Goal: Task Accomplishment & Management: Manage account settings

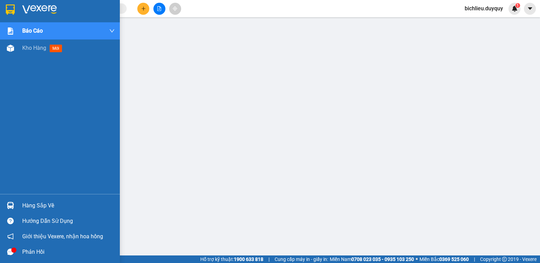
click at [10, 5] on img at bounding box center [10, 9] width 9 height 10
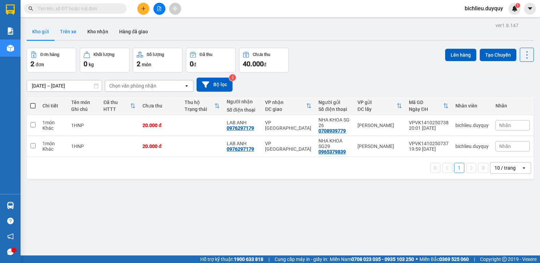
click at [69, 33] on button "Trên xe" at bounding box center [67, 31] width 27 height 16
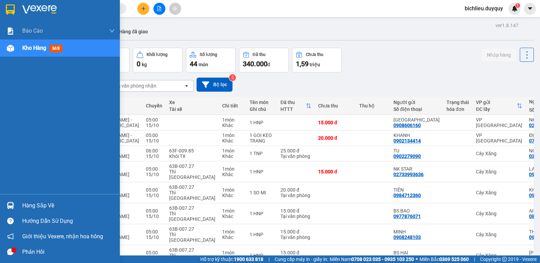
click at [54, 23] on button "Trên xe" at bounding box center [67, 31] width 27 height 16
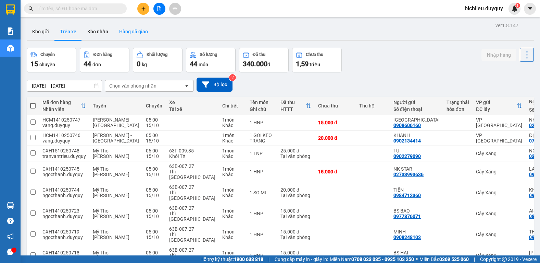
click at [132, 35] on button "Hàng đã giao" at bounding box center [134, 31] width 40 height 16
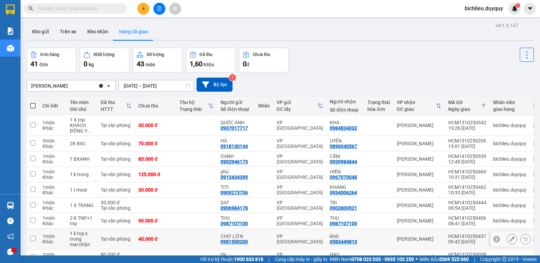
scroll to position [61, 0]
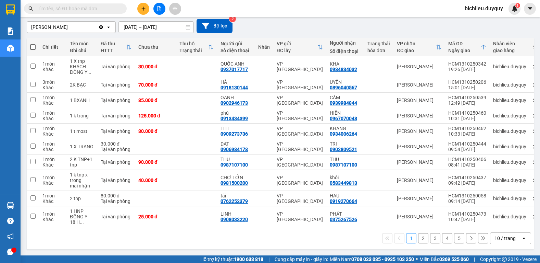
click at [495, 236] on div "10 / trang" at bounding box center [505, 237] width 21 height 7
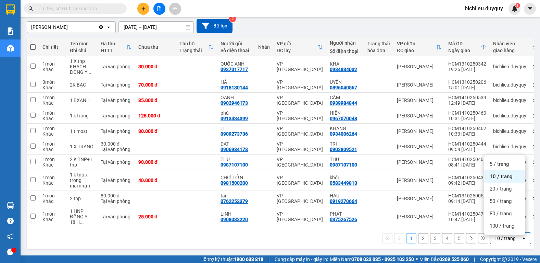
click at [495, 237] on div "10 / trang" at bounding box center [505, 237] width 21 height 7
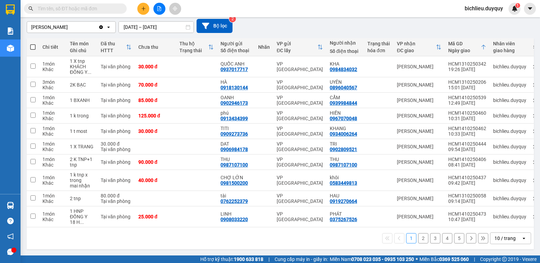
click at [495, 236] on div "10 / trang" at bounding box center [505, 237] width 21 height 7
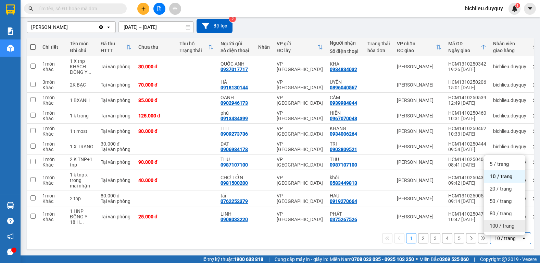
click at [496, 223] on span "100 / trang" at bounding box center [502, 225] width 25 height 7
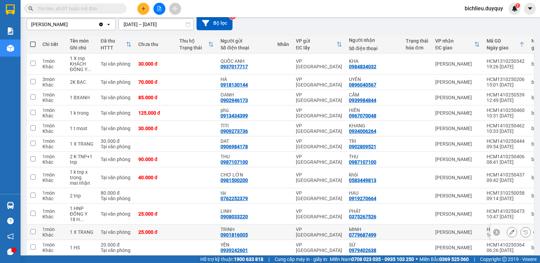
scroll to position [130, 0]
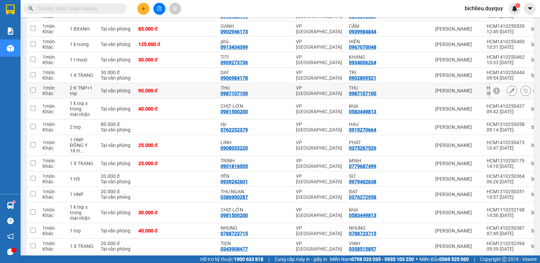
click at [500, 94] on div at bounding box center [512, 90] width 43 height 15
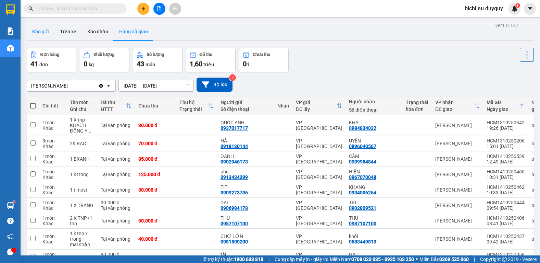
click at [41, 33] on button "Kho gửi" at bounding box center [41, 31] width 28 height 16
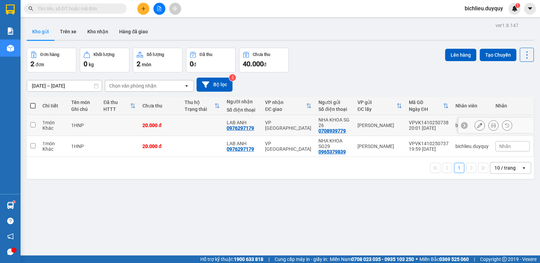
click at [33, 123] on input "checkbox" at bounding box center [32, 124] width 5 height 5
checkbox input "true"
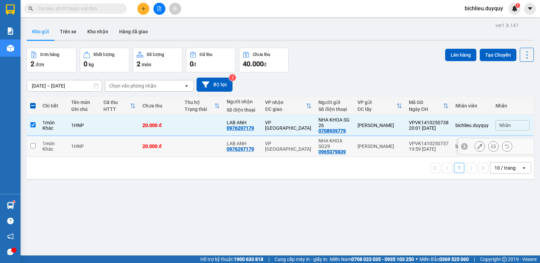
drag, startPoint x: 33, startPoint y: 145, endPoint x: 95, endPoint y: 144, distance: 61.7
click at [34, 145] on input "checkbox" at bounding box center [32, 145] width 5 height 5
checkbox input "true"
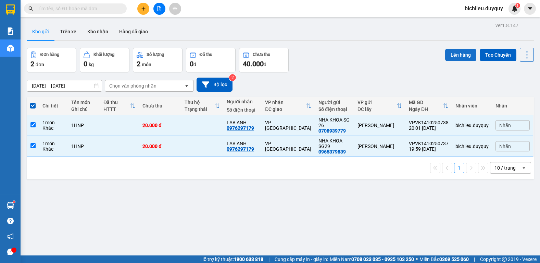
click at [447, 53] on button "Lên hàng" at bounding box center [460, 55] width 31 height 12
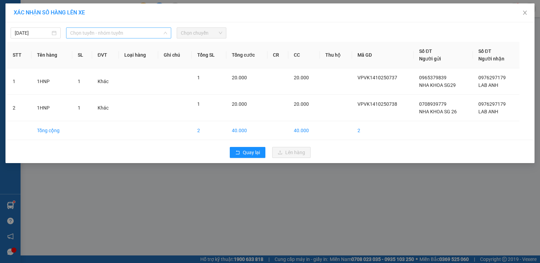
click at [121, 34] on span "Chọn tuyến - nhóm tuyến" at bounding box center [118, 33] width 97 height 10
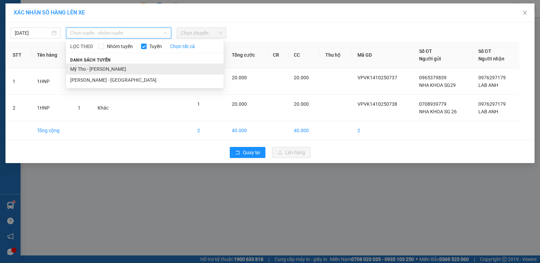
click at [114, 66] on li "Mỹ Tho - [PERSON_NAME]" at bounding box center [145, 68] width 158 height 11
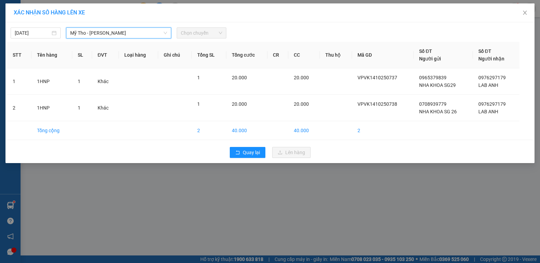
click at [215, 30] on span "Chọn chuyến" at bounding box center [202, 33] width 42 height 10
click at [215, 35] on span "Chọn chuyến" at bounding box center [202, 33] width 42 height 10
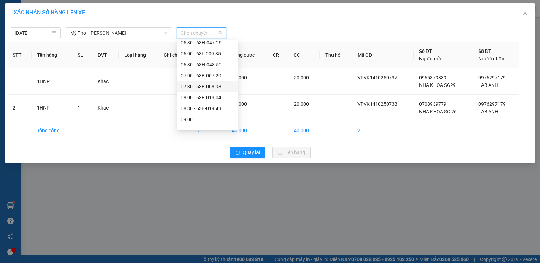
scroll to position [34, 0]
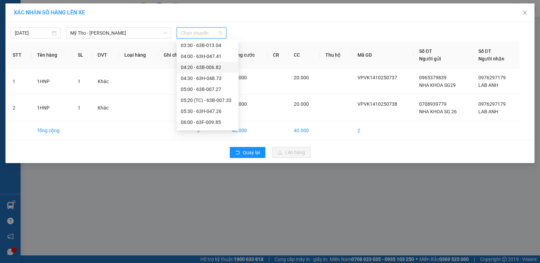
click at [221, 68] on div "04:20 - 63B-006.82" at bounding box center [207, 67] width 53 height 8
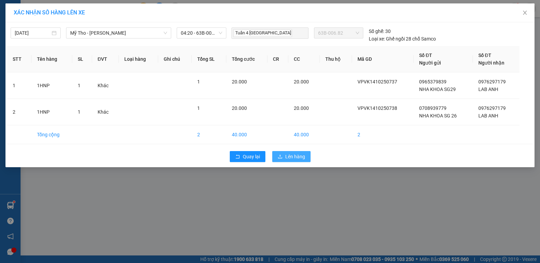
click at [297, 158] on span "Lên hàng" at bounding box center [295, 156] width 20 height 8
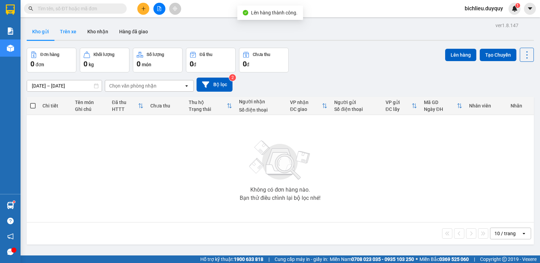
click at [65, 34] on button "Trên xe" at bounding box center [67, 31] width 27 height 16
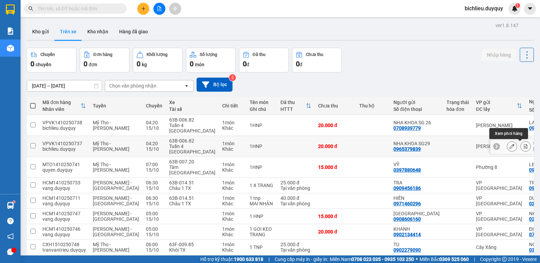
click at [521, 146] on button at bounding box center [526, 146] width 10 height 12
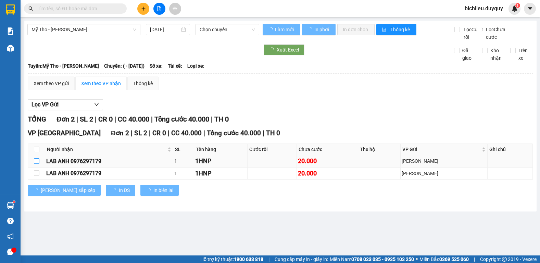
click at [36, 163] on input "checkbox" at bounding box center [36, 160] width 5 height 5
checkbox input "true"
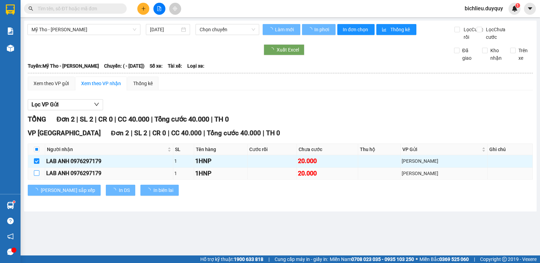
type input "[DATE]"
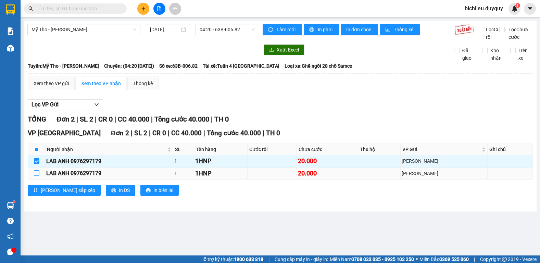
click at [38, 175] on input "checkbox" at bounding box center [36, 172] width 5 height 5
checkbox input "true"
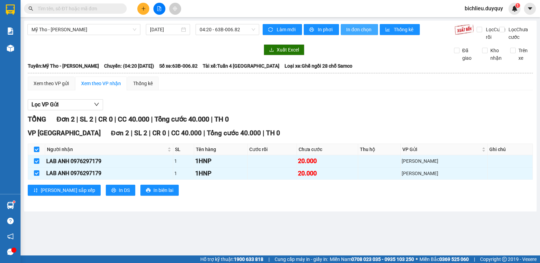
click at [358, 31] on span "In đơn chọn" at bounding box center [359, 30] width 26 height 8
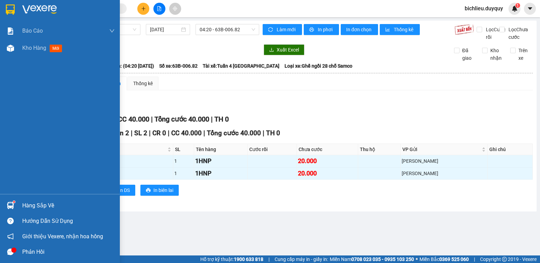
click at [8, 9] on img at bounding box center [10, 9] width 9 height 10
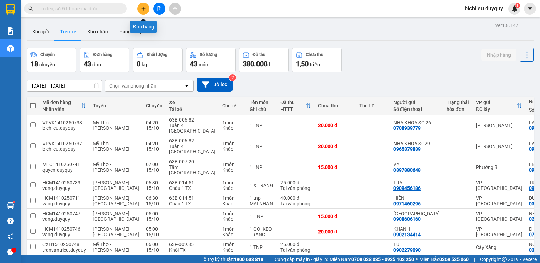
click at [141, 9] on button at bounding box center [143, 9] width 12 height 12
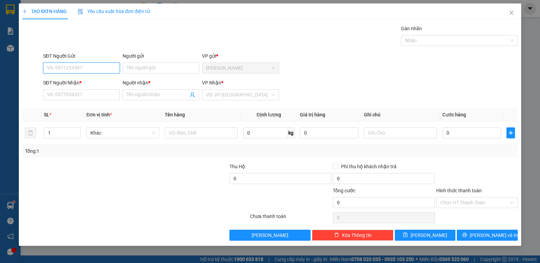
click at [46, 68] on input "SĐT Người Gửi" at bounding box center [81, 67] width 77 height 11
type input "0353284147"
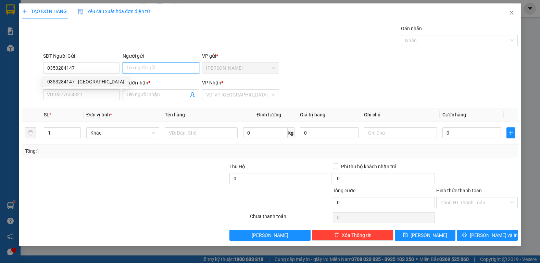
click at [128, 67] on input "Người gửi" at bounding box center [161, 67] width 77 height 11
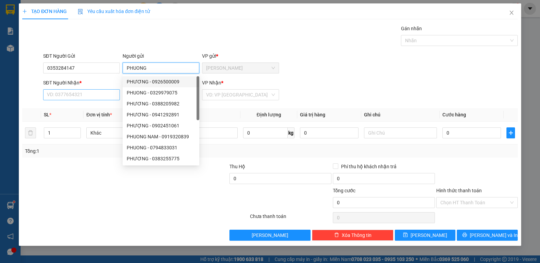
type input "PHUONG"
click at [49, 95] on input "SĐT Người Nhận *" at bounding box center [81, 94] width 77 height 11
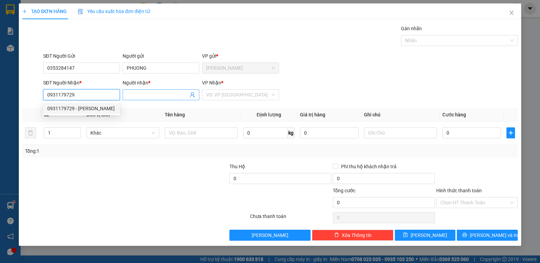
type input "0931179729"
click at [149, 96] on input "Người nhận *" at bounding box center [158, 95] width 62 height 8
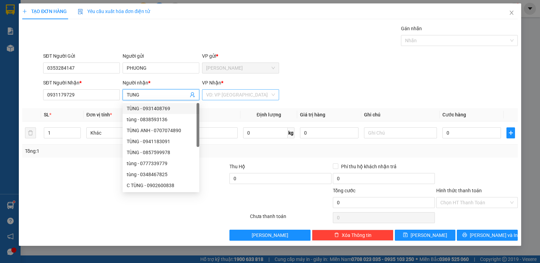
type input "TUNG"
click at [213, 97] on input "search" at bounding box center [238, 94] width 64 height 10
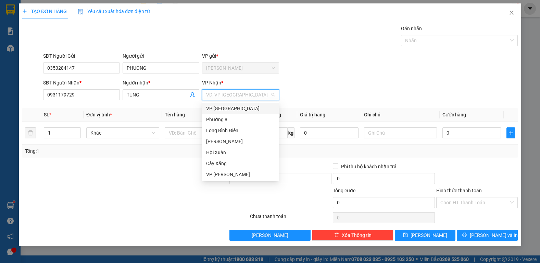
click at [220, 107] on div "VP [GEOGRAPHIC_DATA]" at bounding box center [240, 109] width 69 height 8
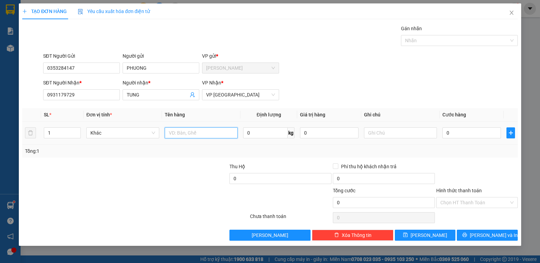
click at [171, 134] on input "text" at bounding box center [201, 132] width 73 height 11
type input "1SO MY"
click at [468, 134] on input "0" at bounding box center [472, 132] width 59 height 11
type input "2"
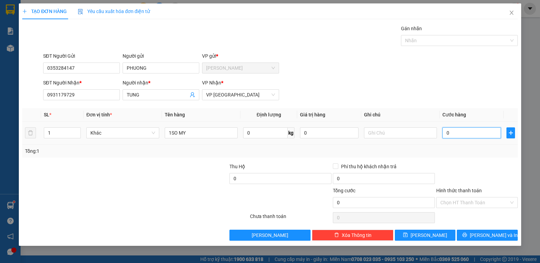
type input "2"
type input "20"
type input "200"
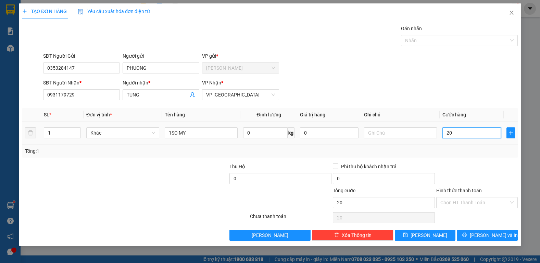
type input "200"
type input "20.000"
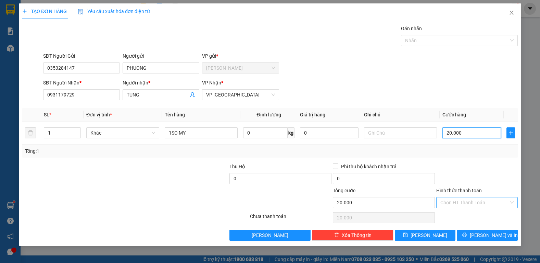
type input "20.000"
click at [449, 200] on input "Hình thức thanh toán" at bounding box center [475, 202] width 69 height 10
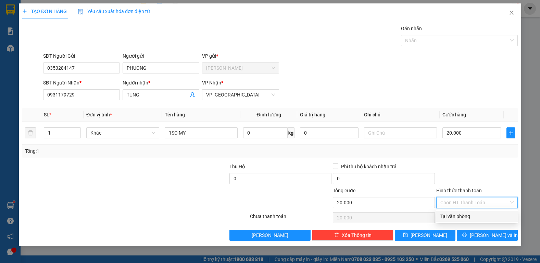
click at [454, 217] on div "Tại văn phòng" at bounding box center [477, 216] width 73 height 8
type input "0"
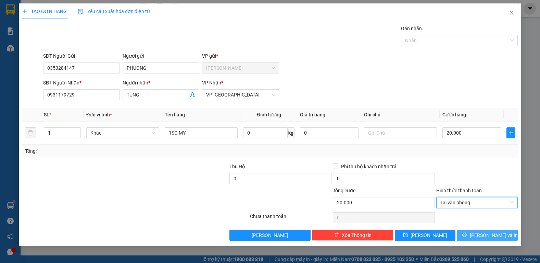
click at [491, 233] on span "[PERSON_NAME] và In" at bounding box center [494, 235] width 48 height 8
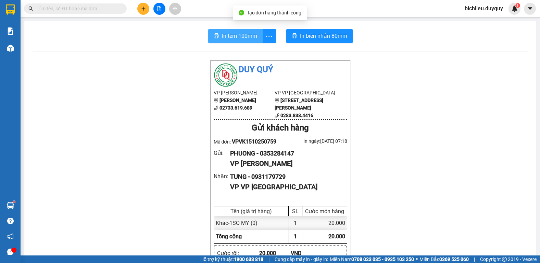
click at [232, 37] on span "In tem 100mm" at bounding box center [239, 36] width 35 height 9
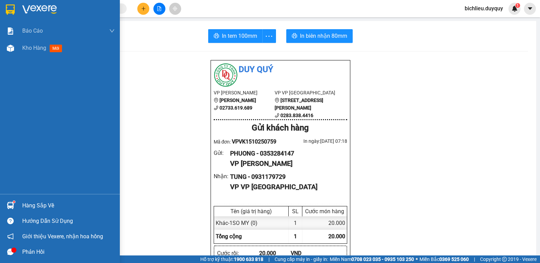
click at [7, 7] on img at bounding box center [10, 9] width 9 height 10
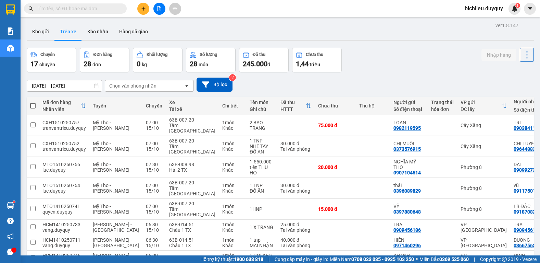
scroll to position [56, 0]
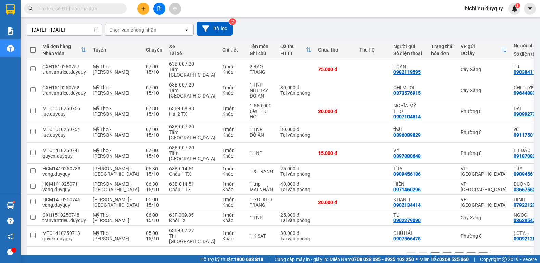
click at [36, 29] on input "[DATE] – [DATE]" at bounding box center [64, 29] width 75 height 11
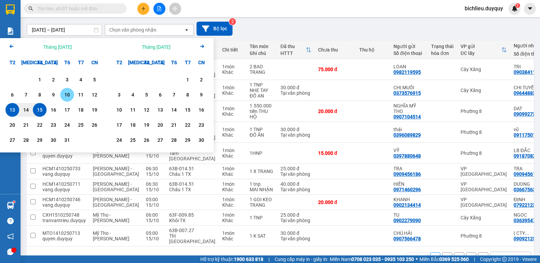
drag, startPoint x: 66, startPoint y: 95, endPoint x: 37, endPoint y: 108, distance: 31.8
click at [66, 96] on div "10" at bounding box center [67, 94] width 10 height 8
click at [37, 108] on div "15" at bounding box center [40, 110] width 10 height 8
type input "[DATE] – [DATE]"
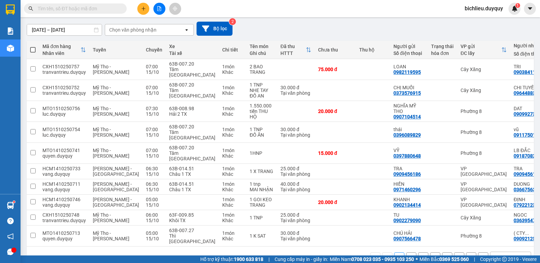
click at [495, 254] on div "10 / trang" at bounding box center [505, 257] width 21 height 7
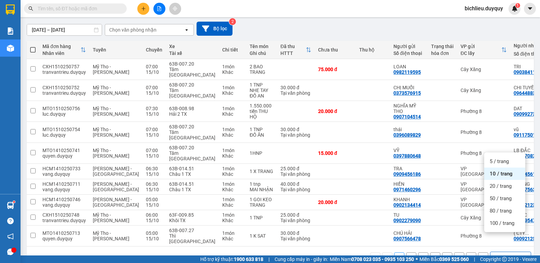
click at [496, 229] on ul "5 / trang 10 / trang 20 / trang 50 / trang 80 / trang 100 / trang" at bounding box center [505, 192] width 41 height 80
click at [495, 225] on span "100 / trang" at bounding box center [502, 222] width 25 height 7
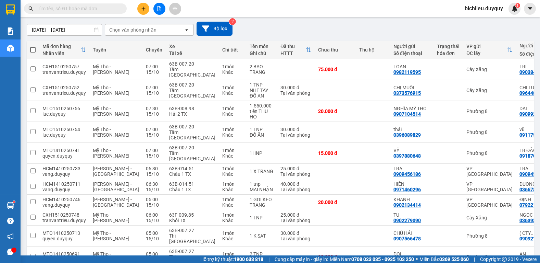
scroll to position [0, 0]
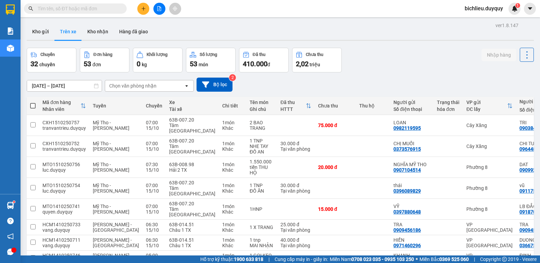
click at [158, 85] on div "Chọn văn phòng nhận" at bounding box center [144, 85] width 79 height 11
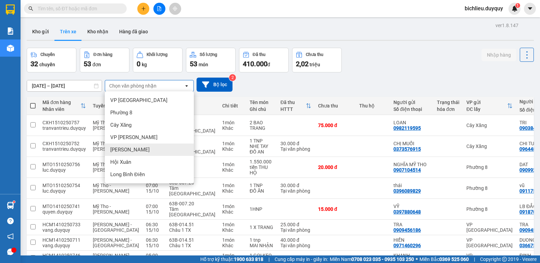
click at [137, 152] on div "[PERSON_NAME]" at bounding box center [149, 149] width 89 height 12
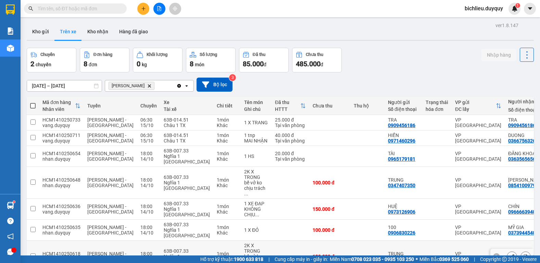
scroll to position [47, 0]
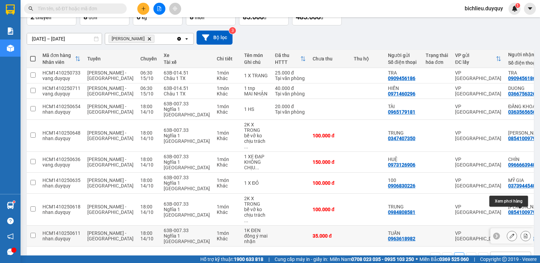
click at [524, 233] on icon at bounding box center [526, 235] width 4 height 5
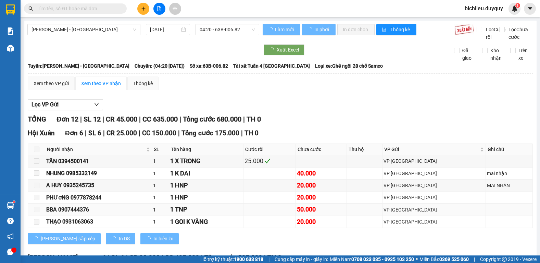
type input "[DATE]"
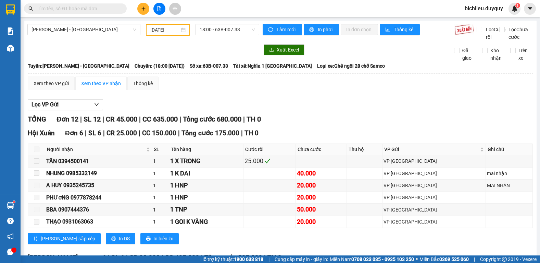
scroll to position [137, 0]
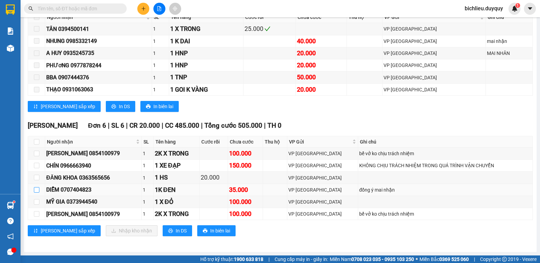
click at [37, 192] on input "checkbox" at bounding box center [36, 189] width 5 height 5
checkbox input "true"
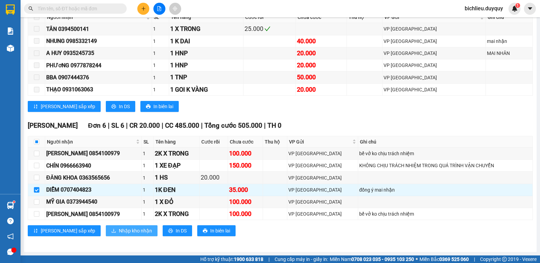
click at [106, 228] on button "Nhập kho nhận" at bounding box center [132, 230] width 52 height 11
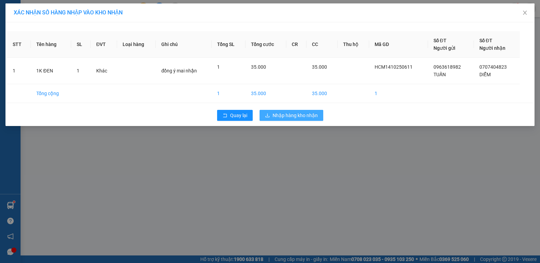
click at [296, 110] on button "Nhập hàng kho nhận" at bounding box center [292, 115] width 64 height 11
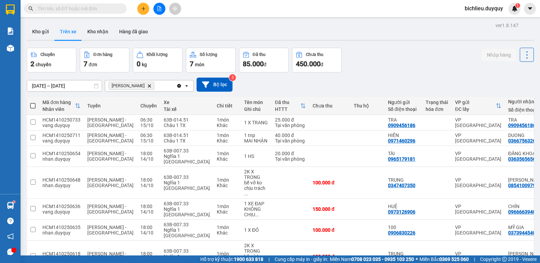
scroll to position [32, 0]
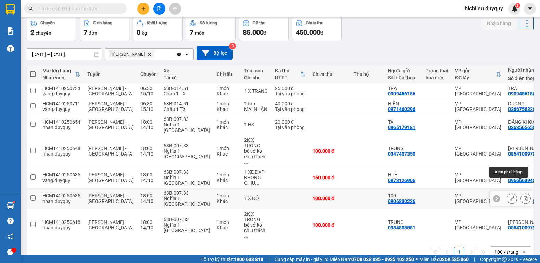
click at [524, 196] on icon at bounding box center [526, 198] width 5 height 5
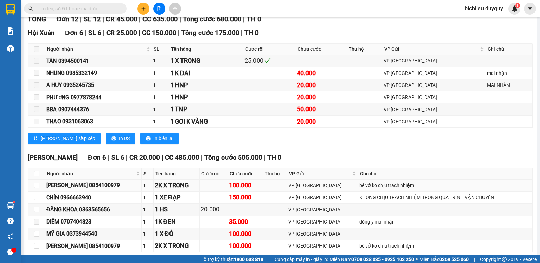
scroll to position [139, 0]
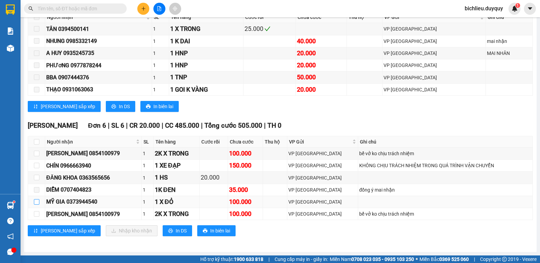
click at [36, 201] on input "checkbox" at bounding box center [36, 201] width 5 height 5
checkbox input "true"
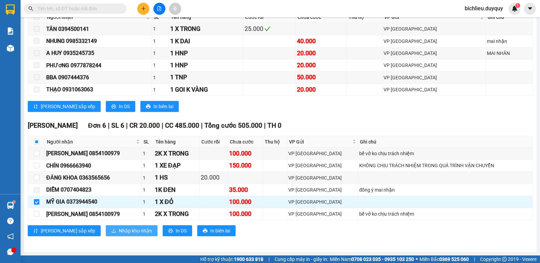
click at [119, 231] on span "Nhập kho nhận" at bounding box center [135, 231] width 33 height 8
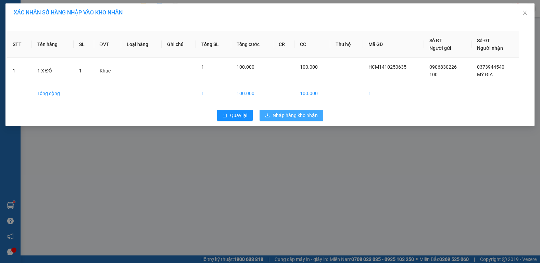
click at [302, 117] on span "Nhập hàng kho nhận" at bounding box center [295, 115] width 45 height 8
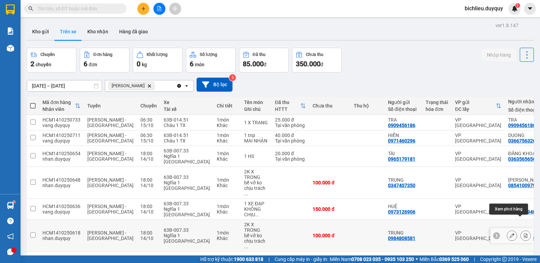
click at [524, 233] on icon at bounding box center [526, 235] width 4 height 5
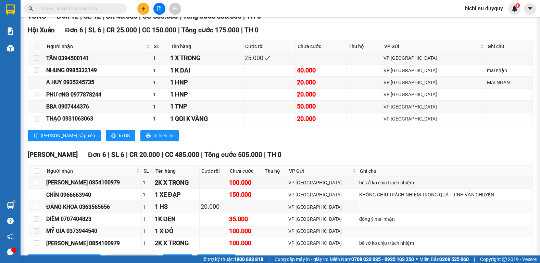
scroll to position [137, 0]
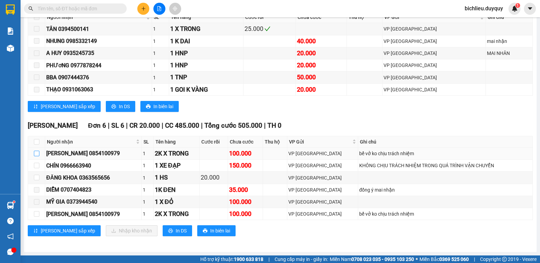
click at [34, 154] on input "checkbox" at bounding box center [36, 152] width 5 height 5
checkbox input "true"
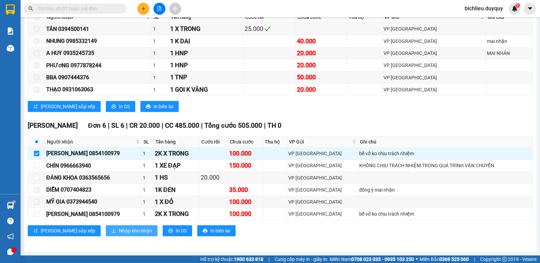
click at [119, 232] on span "Nhập kho nhận" at bounding box center [135, 231] width 33 height 8
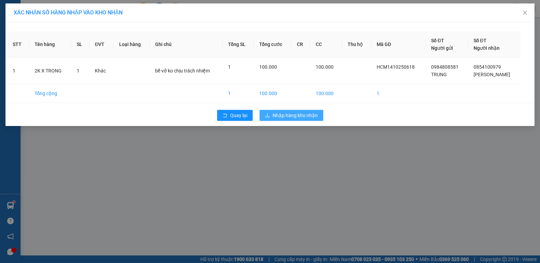
click at [298, 111] on button "Nhập hàng kho nhận" at bounding box center [292, 115] width 64 height 11
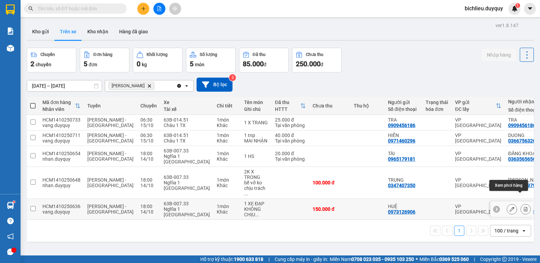
click at [524, 206] on icon at bounding box center [526, 208] width 4 height 5
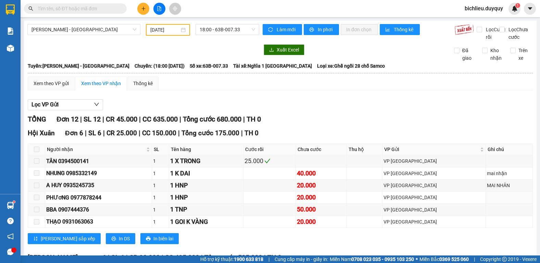
scroll to position [139, 0]
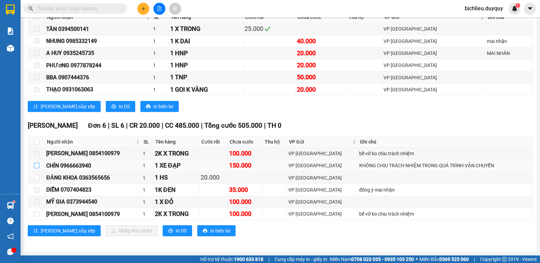
click at [35, 166] on input "checkbox" at bounding box center [36, 164] width 5 height 5
checkbox input "true"
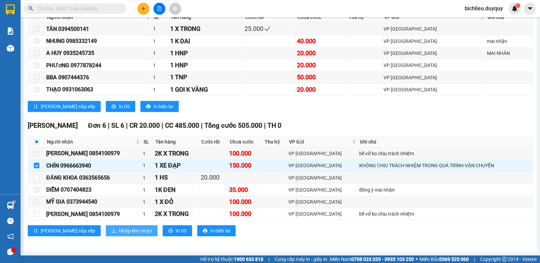
click at [119, 234] on span "Nhập kho nhận" at bounding box center [135, 231] width 33 height 8
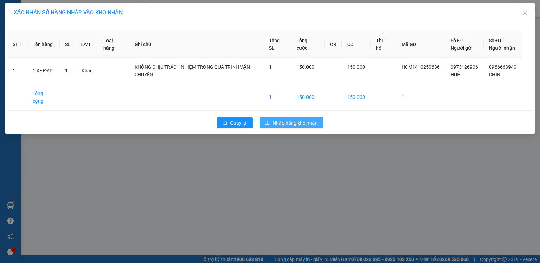
click at [298, 124] on span "Nhập hàng kho nhận" at bounding box center [295, 123] width 45 height 8
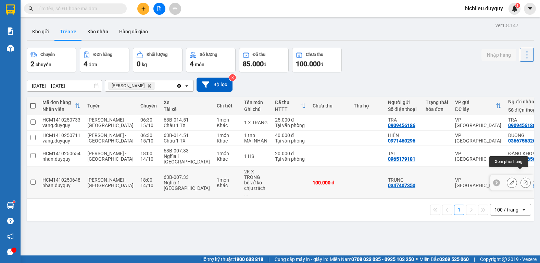
click at [521, 176] on button at bounding box center [526, 182] width 10 height 12
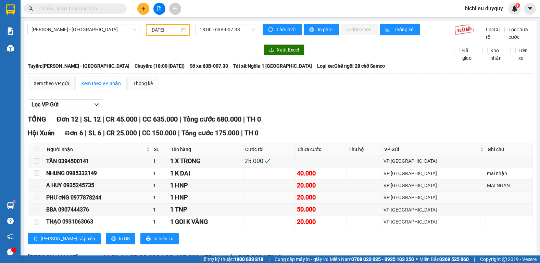
scroll to position [137, 0]
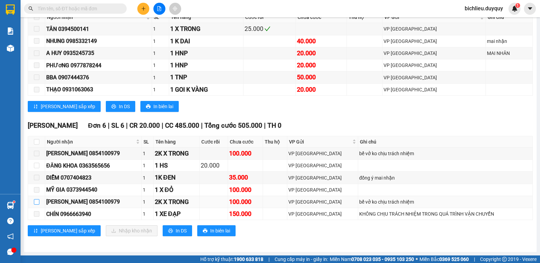
click at [35, 204] on input "checkbox" at bounding box center [36, 201] width 5 height 5
checkbox input "true"
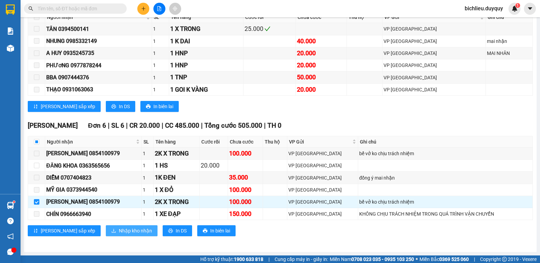
click at [119, 232] on span "Nhập kho nhận" at bounding box center [135, 231] width 33 height 8
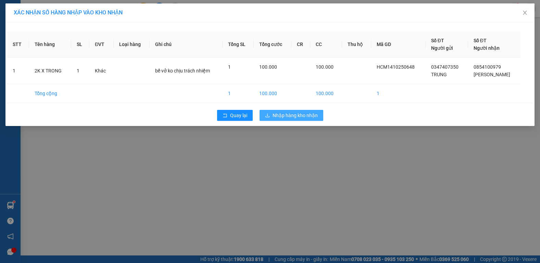
click at [289, 114] on span "Nhập hàng kho nhận" at bounding box center [295, 115] width 45 height 8
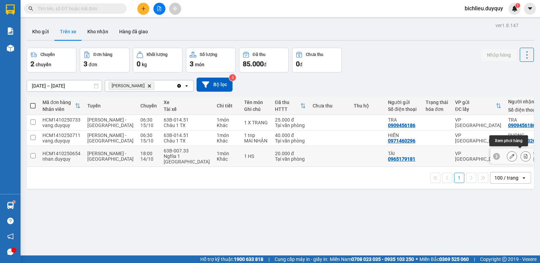
click at [524, 155] on icon at bounding box center [526, 156] width 4 height 5
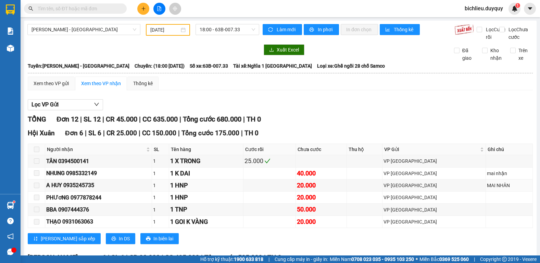
scroll to position [137, 0]
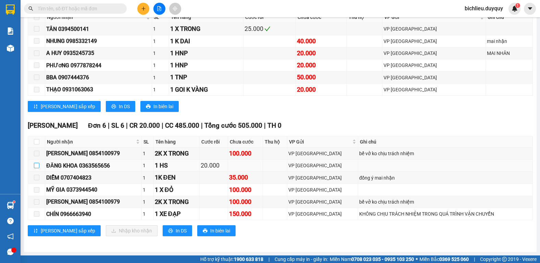
click at [35, 167] on input "checkbox" at bounding box center [36, 164] width 5 height 5
checkbox input "true"
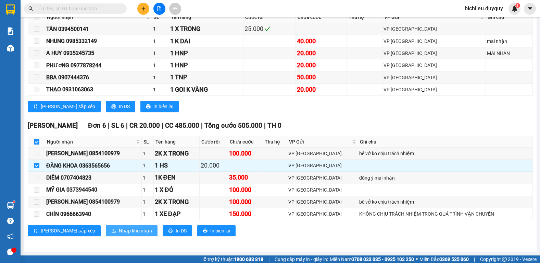
click at [119, 233] on span "Nhập kho nhận" at bounding box center [135, 231] width 33 height 8
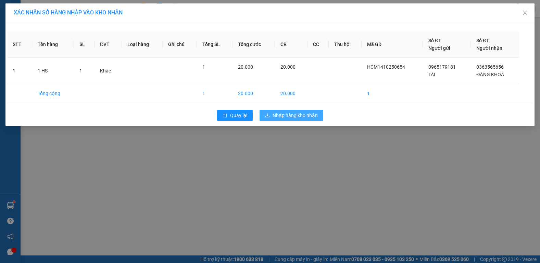
click at [298, 118] on span "Nhập hàng kho nhận" at bounding box center [295, 115] width 45 height 8
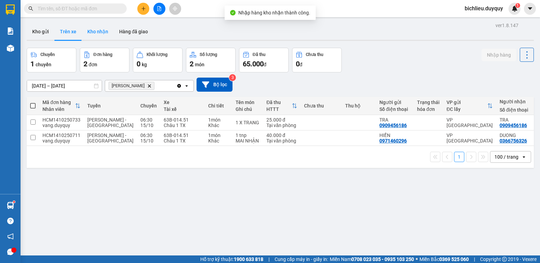
click at [103, 37] on button "Kho nhận" at bounding box center [98, 31] width 32 height 16
type input "[DATE] – [DATE]"
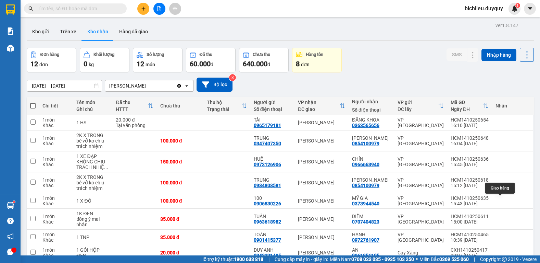
scroll to position [75, 0]
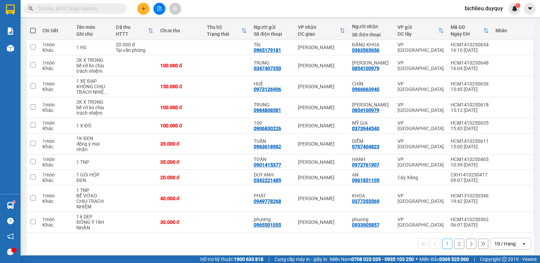
click at [490, 240] on div "10 / trang open" at bounding box center [510, 243] width 41 height 12
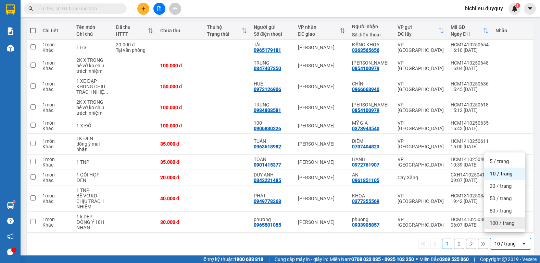
click at [493, 224] on span "100 / trang" at bounding box center [502, 222] width 25 height 7
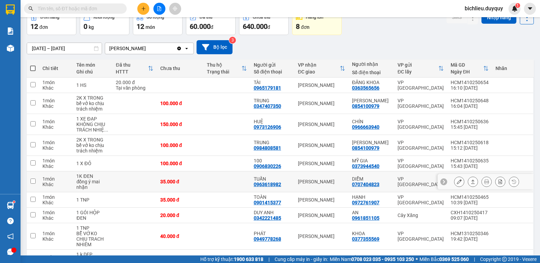
scroll to position [3, 0]
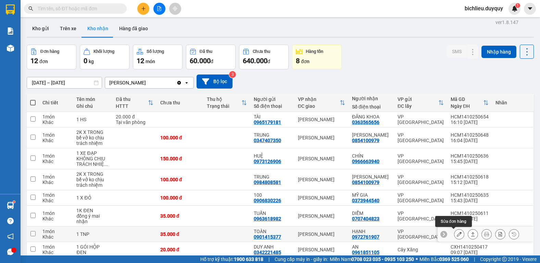
click at [457, 232] on icon at bounding box center [459, 233] width 5 height 5
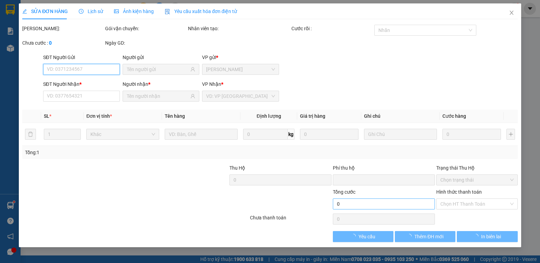
type input "0901415377"
type input "TOÀN"
type input "0972761907"
type input "HẠNH"
type input "0"
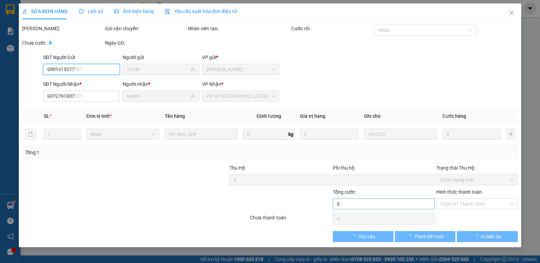
type input "35.000"
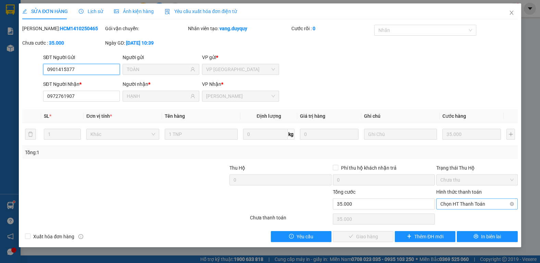
click at [456, 203] on span "Chọn HT Thanh Toán" at bounding box center [477, 203] width 73 height 10
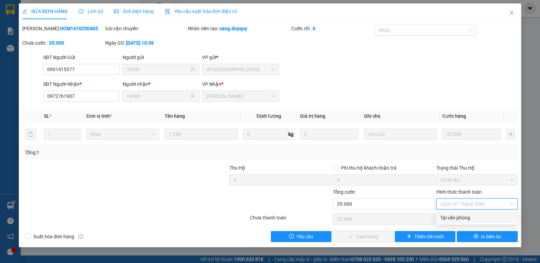
click at [455, 217] on div "Tại văn phòng" at bounding box center [477, 217] width 73 height 8
type input "0"
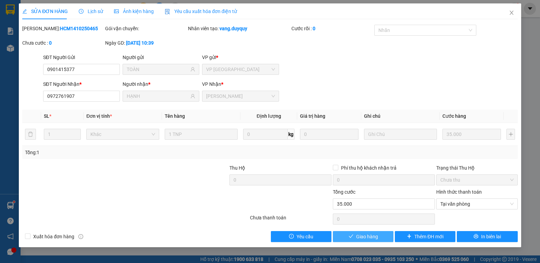
click at [365, 234] on span "Giao hàng" at bounding box center [367, 236] width 22 height 8
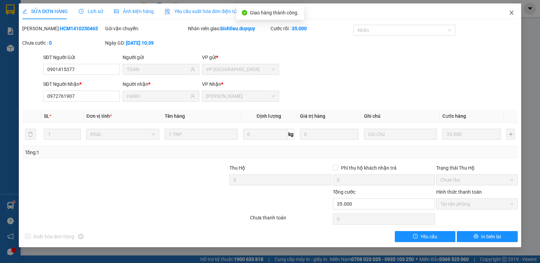
click at [512, 14] on icon "close" at bounding box center [511, 12] width 5 height 5
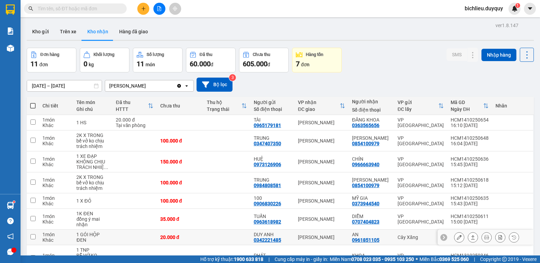
scroll to position [90, 0]
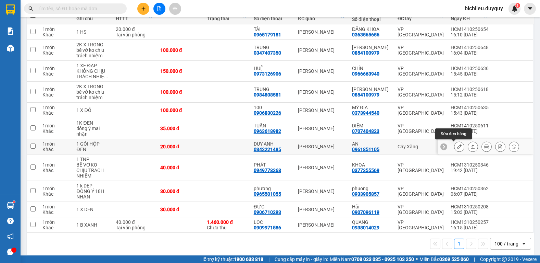
click at [457, 146] on icon at bounding box center [459, 146] width 5 height 5
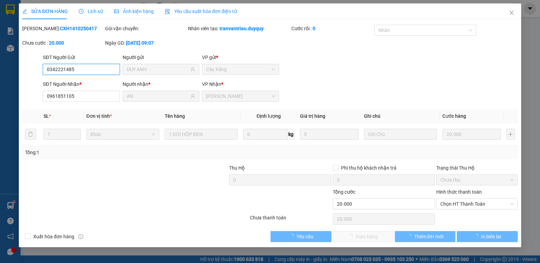
type input "0342221485"
type input "DUY ANH"
type input "0961851105"
type input "AN"
type input "0"
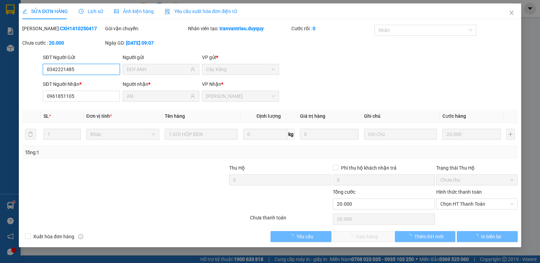
type input "20.000"
click at [446, 202] on span "Chọn HT Thanh Toán" at bounding box center [477, 203] width 73 height 10
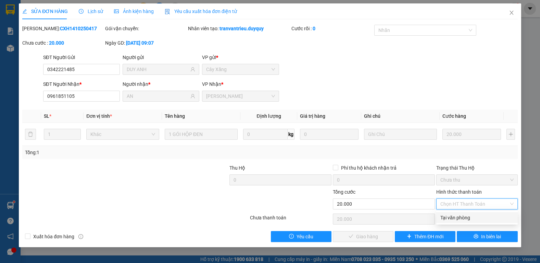
click at [447, 218] on div "Tại văn phòng" at bounding box center [477, 217] width 73 height 8
type input "0"
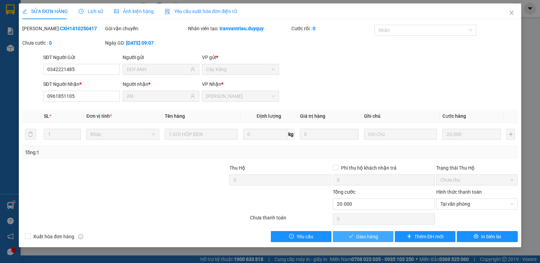
click at [363, 234] on span "Giao hàng" at bounding box center [367, 236] width 22 height 8
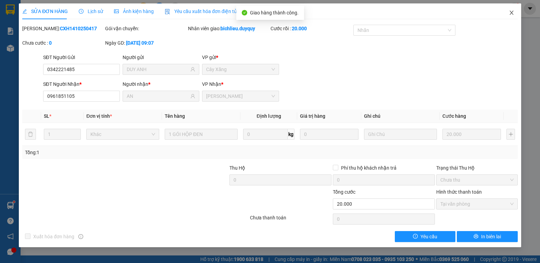
click at [511, 14] on icon "close" at bounding box center [512, 13] width 4 height 4
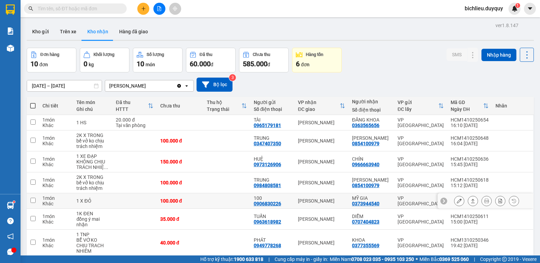
scroll to position [75, 0]
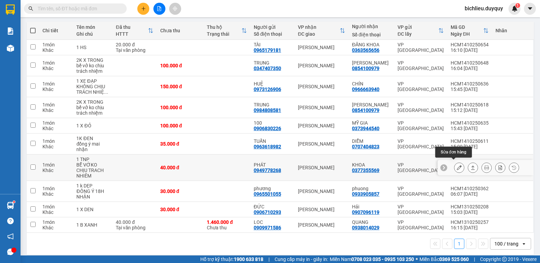
click at [457, 165] on icon at bounding box center [459, 167] width 5 height 5
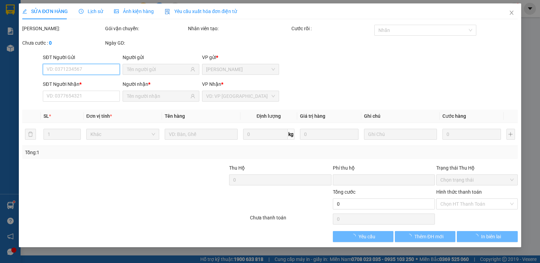
type input "0949778268"
type input "PHÁT"
type input "0377355569"
type input "KHOA"
type input "0"
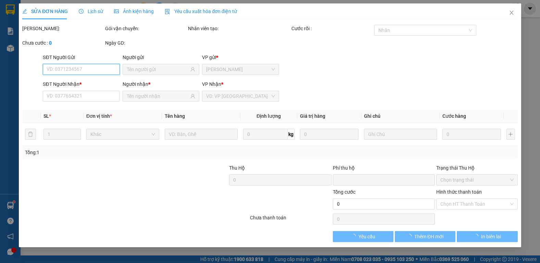
type input "40.000"
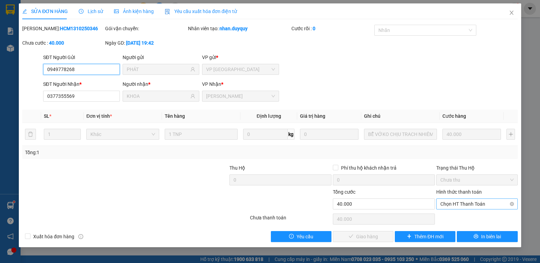
drag, startPoint x: 452, startPoint y: 219, endPoint x: 455, endPoint y: 203, distance: 16.6
click at [455, 203] on span "Chọn HT Thanh Toán" at bounding box center [477, 203] width 73 height 10
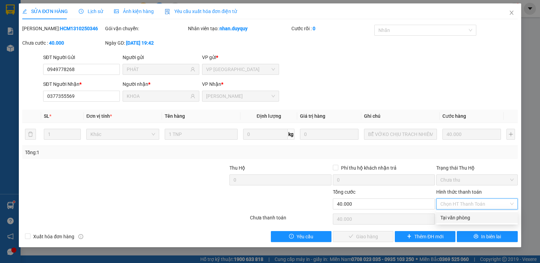
click at [451, 220] on div "Tại văn phòng" at bounding box center [477, 217] width 73 height 8
type input "0"
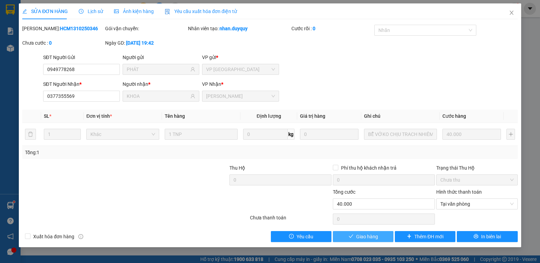
click at [367, 235] on span "Giao hàng" at bounding box center [367, 236] width 22 height 8
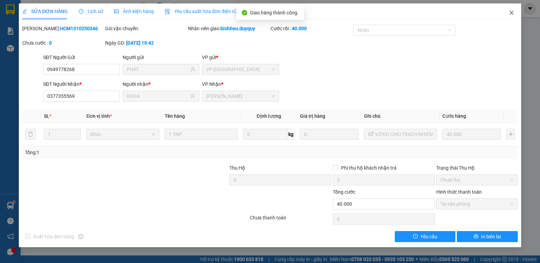
click at [511, 14] on icon "close" at bounding box center [512, 13] width 4 height 4
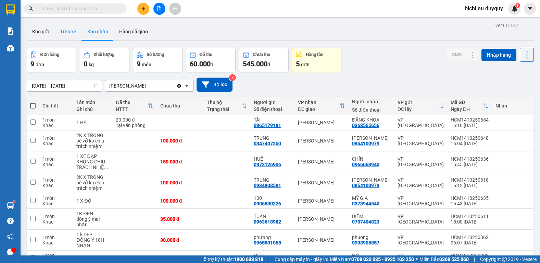
click at [62, 34] on button "Trên xe" at bounding box center [67, 31] width 27 height 16
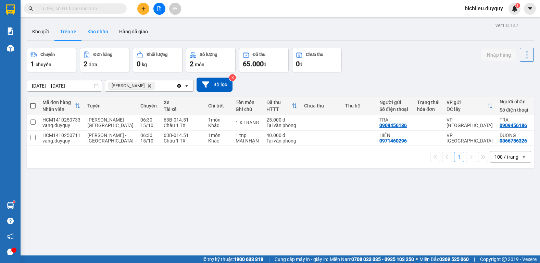
click at [101, 37] on button "Kho nhận" at bounding box center [98, 31] width 32 height 16
type input "[DATE] – [DATE]"
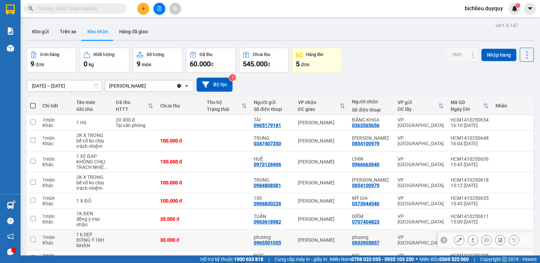
scroll to position [54, 0]
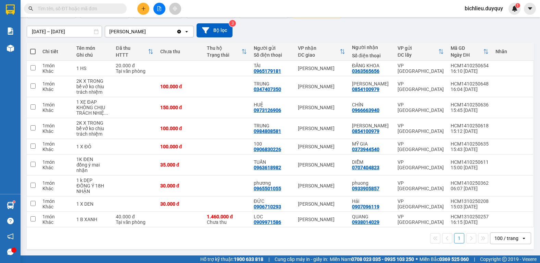
click at [47, 8] on input "text" at bounding box center [78, 9] width 81 height 8
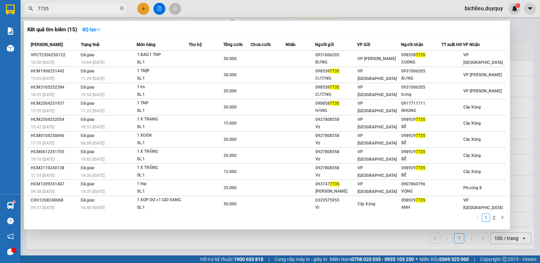
click at [66, 11] on input "7735" at bounding box center [78, 9] width 81 height 8
type input "7"
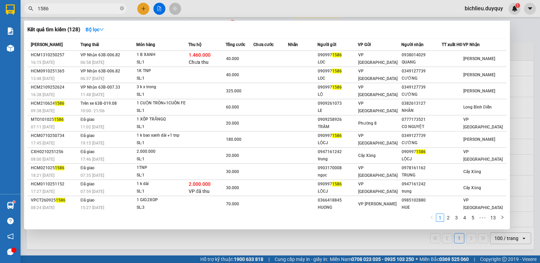
click at [58, 4] on span "1586" at bounding box center [75, 8] width 103 height 10
click at [48, 8] on input "1586" at bounding box center [78, 9] width 81 height 8
type input "1"
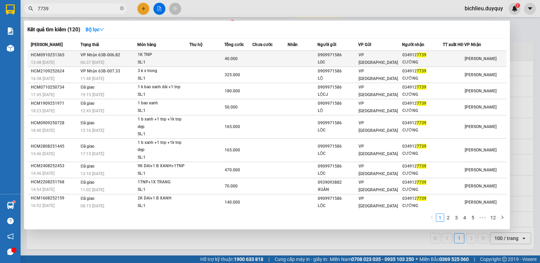
type input "7739"
click at [482, 62] on div "[PERSON_NAME]" at bounding box center [486, 59] width 42 height 8
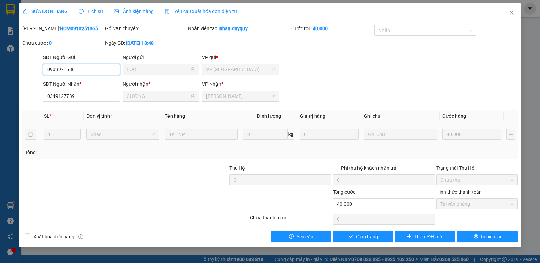
type input "0909971586"
type input "LOC"
type input "0349127739"
type input "CƯỜNG"
type input "0"
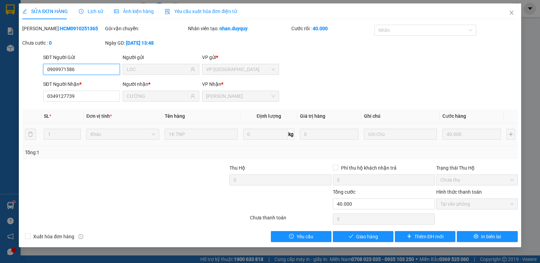
type input "40.000"
click at [361, 237] on span "Giao hàng" at bounding box center [367, 236] width 22 height 8
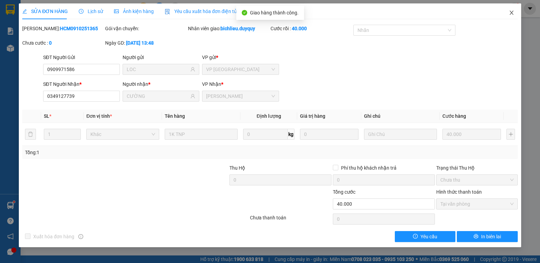
click at [509, 13] on icon "close" at bounding box center [511, 12] width 5 height 5
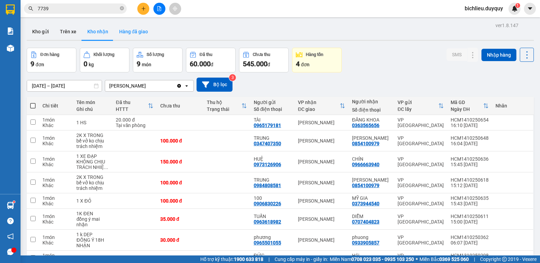
click at [130, 32] on button "Hàng đã giao" at bounding box center [134, 31] width 40 height 16
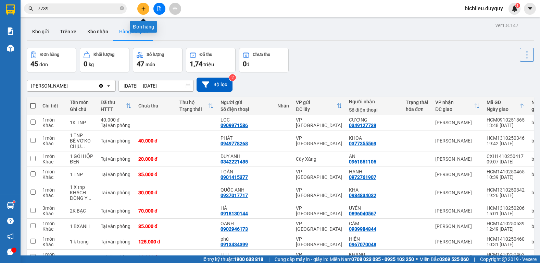
click at [141, 8] on icon "plus" at bounding box center [143, 8] width 5 height 5
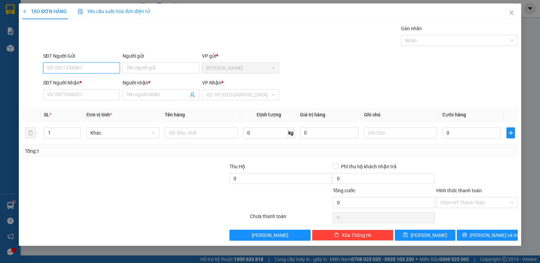
click at [68, 65] on input "SĐT Người Gửi" at bounding box center [81, 67] width 77 height 11
type input "091234920"
click at [59, 98] on input "SĐT Người Nhận *" at bounding box center [81, 94] width 77 height 11
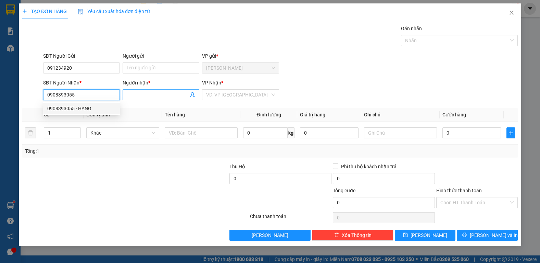
type input "0908393055"
click at [141, 95] on input "Người nhận *" at bounding box center [158, 95] width 62 height 8
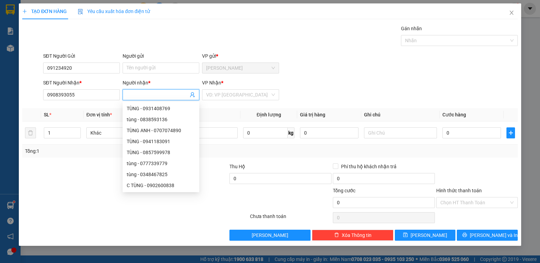
click at [142, 94] on input "Người nhận *" at bounding box center [158, 95] width 62 height 8
type input "HANG"
click at [76, 69] on input "091234920" at bounding box center [81, 67] width 77 height 11
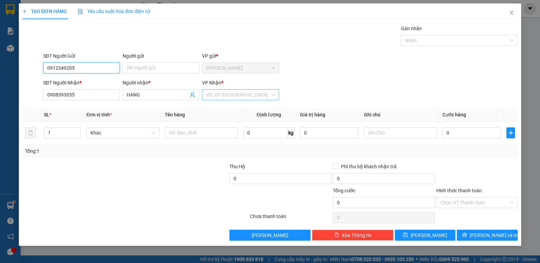
type input "0912349205"
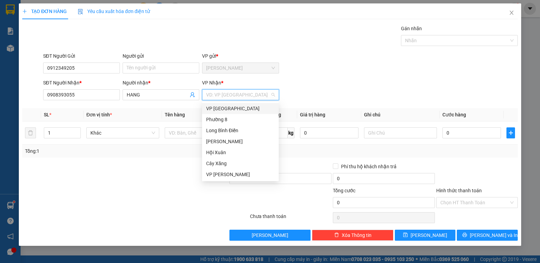
click at [241, 94] on input "search" at bounding box center [238, 94] width 64 height 10
click at [218, 105] on div "VP [GEOGRAPHIC_DATA]" at bounding box center [240, 109] width 69 height 8
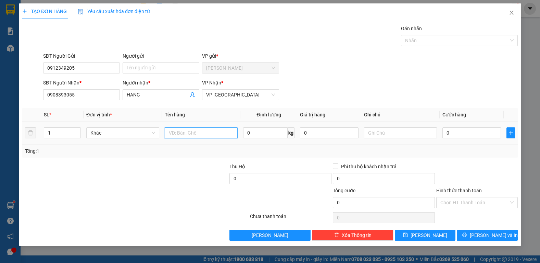
click at [193, 135] on input "text" at bounding box center [201, 132] width 73 height 11
type input "1XOP TRANG"
click at [453, 135] on input "0" at bounding box center [472, 132] width 59 height 11
type input "3"
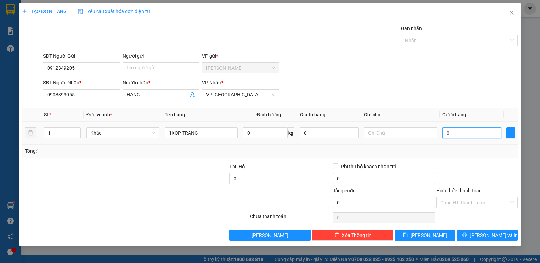
type input "3"
type input "30"
type input "300"
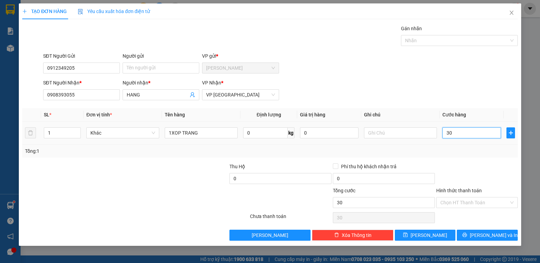
type input "300"
type input "3.000"
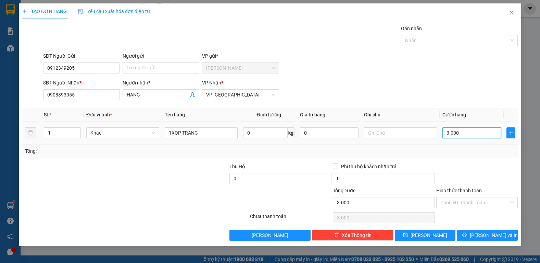
type input "30.000"
click at [445, 204] on input "Hình thức thanh toán" at bounding box center [475, 202] width 69 height 10
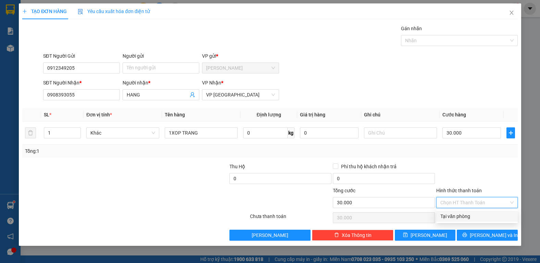
click at [449, 213] on div "Tại văn phòng" at bounding box center [477, 216] width 73 height 8
type input "0"
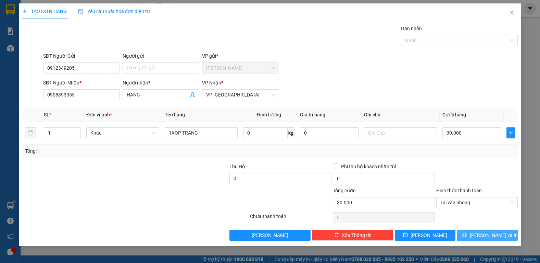
click at [485, 230] on button "[PERSON_NAME] và In" at bounding box center [487, 234] width 61 height 11
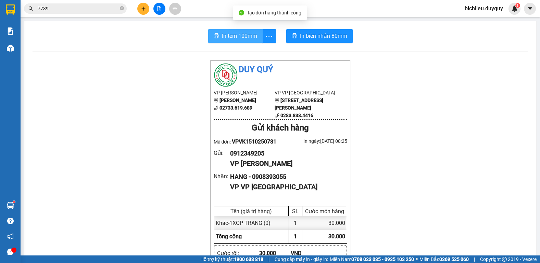
click at [235, 35] on span "In tem 100mm" at bounding box center [239, 36] width 35 height 9
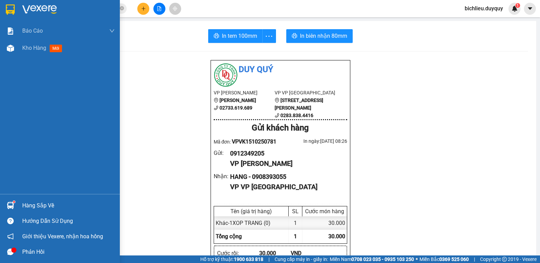
click at [10, 9] on img at bounding box center [10, 9] width 9 height 10
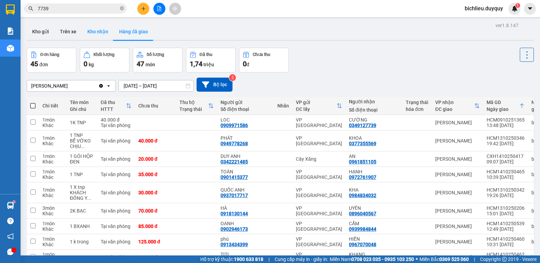
click at [100, 35] on button "Kho nhận" at bounding box center [98, 31] width 32 height 16
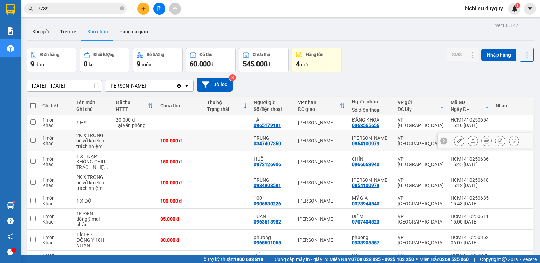
click at [457, 141] on icon at bounding box center [459, 140] width 5 height 5
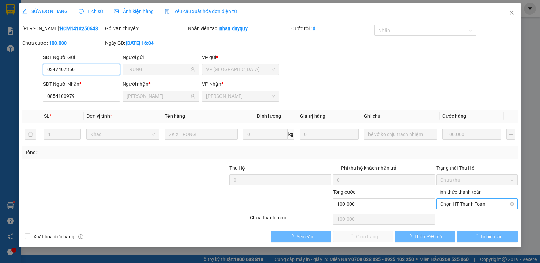
type input "0347407350"
type input "TRUNG"
type input "0854100979"
type input "[PERSON_NAME]"
type input "0"
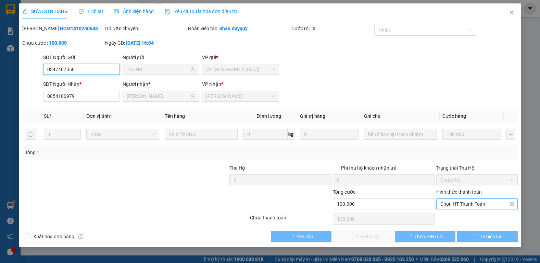
type input "100.000"
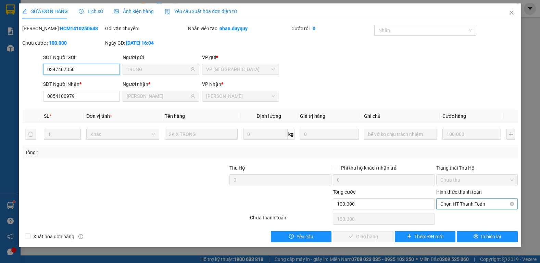
drag, startPoint x: 451, startPoint y: 199, endPoint x: 446, endPoint y: 206, distance: 8.8
click at [450, 199] on span "Chọn HT Thanh Toán" at bounding box center [477, 203] width 73 height 10
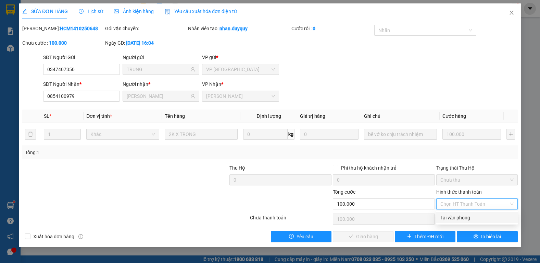
click at [443, 214] on div "Tại văn phòng" at bounding box center [477, 217] width 73 height 8
type input "0"
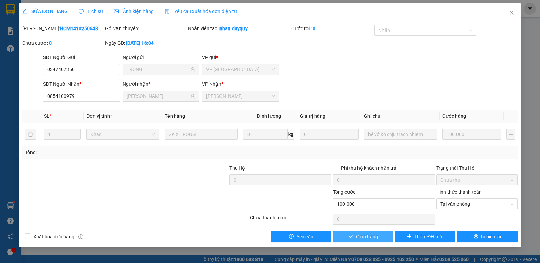
click at [357, 233] on span "Giao hàng" at bounding box center [367, 236] width 22 height 8
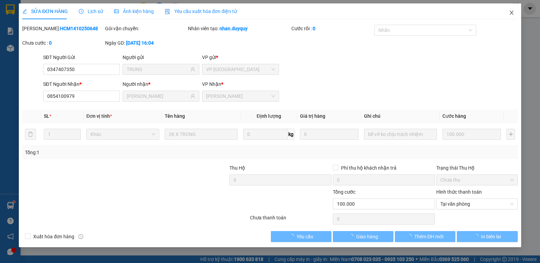
click at [510, 16] on span "Close" at bounding box center [511, 12] width 19 height 19
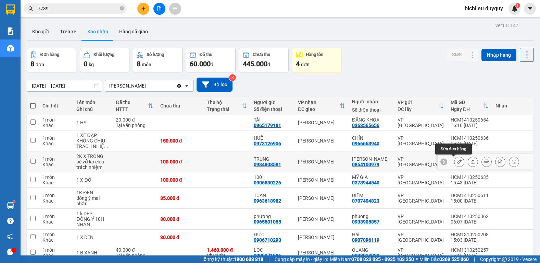
click at [457, 161] on icon at bounding box center [459, 161] width 5 height 5
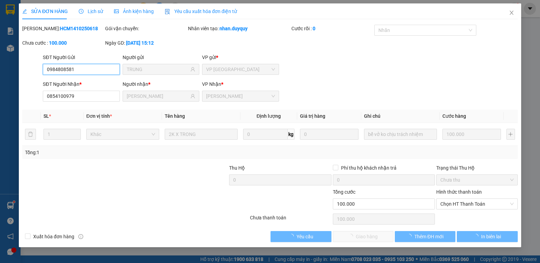
type input "0984808581"
type input "TRUNG"
type input "0854100979"
type input "[PERSON_NAME]"
type input "0"
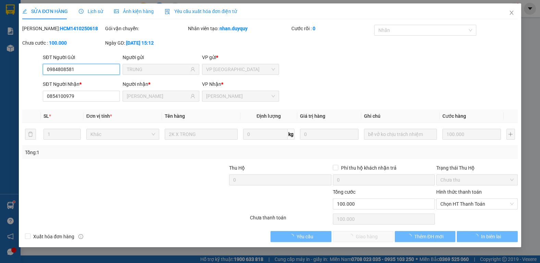
type input "100.000"
click at [456, 204] on span "Chọn HT Thanh Toán" at bounding box center [477, 203] width 73 height 10
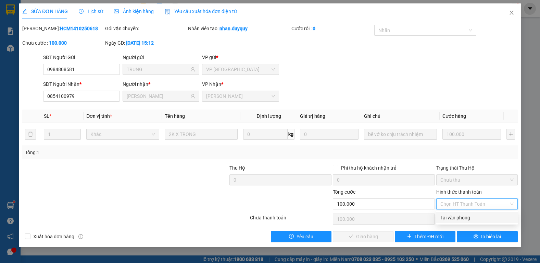
click at [455, 215] on div "Tại văn phòng" at bounding box center [477, 217] width 73 height 8
type input "0"
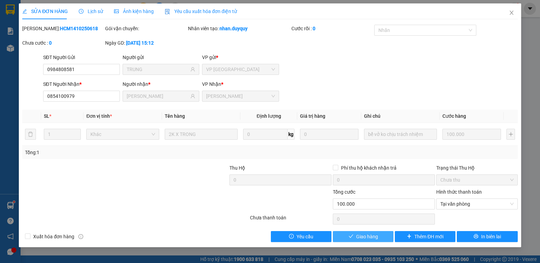
click at [360, 237] on span "Giao hàng" at bounding box center [367, 236] width 22 height 8
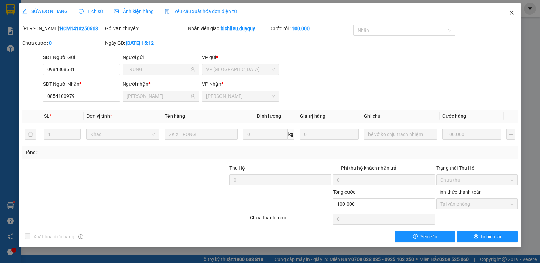
click at [509, 14] on icon "close" at bounding box center [511, 12] width 5 height 5
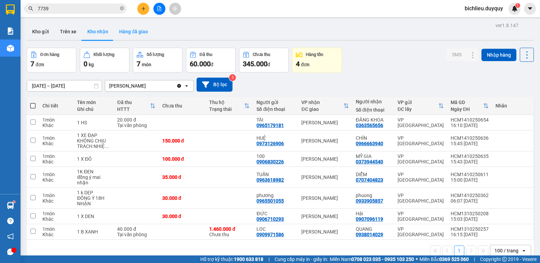
click at [136, 38] on button "Hàng đã giao" at bounding box center [134, 31] width 40 height 16
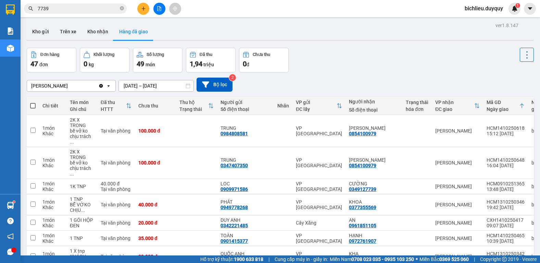
click at [98, 41] on div "Kho gửi Trên xe Kho nhận Hàng đã giao" at bounding box center [281, 32] width 508 height 18
click at [91, 34] on button "Kho nhận" at bounding box center [98, 31] width 32 height 16
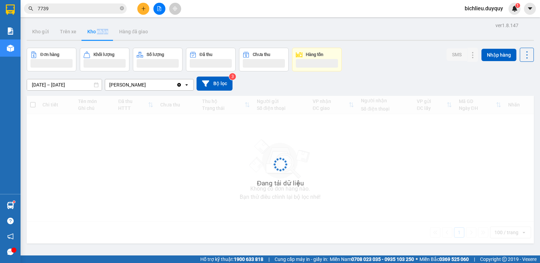
click at [90, 39] on button "Kho nhận" at bounding box center [98, 31] width 32 height 16
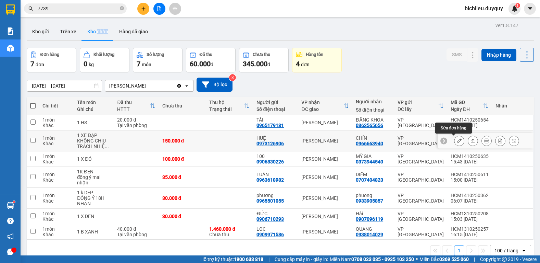
click at [457, 139] on icon at bounding box center [459, 140] width 5 height 5
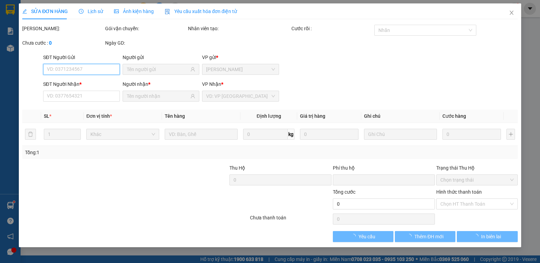
type input "0973126906"
type input "HUỆ"
type input "0966663940"
type input "CHÍN"
type input "0"
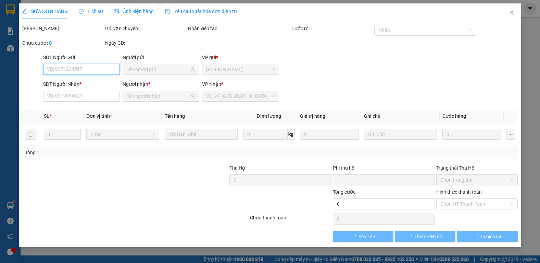
type input "150.000"
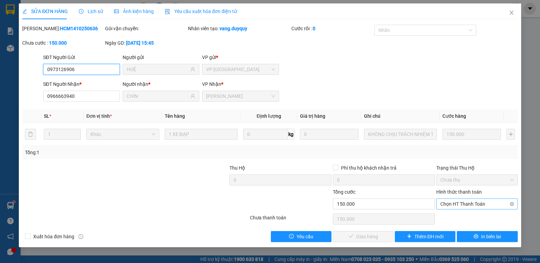
drag, startPoint x: 430, startPoint y: 226, endPoint x: 457, endPoint y: 203, distance: 35.2
click at [457, 203] on span "Chọn HT Thanh Toán" at bounding box center [477, 203] width 73 height 10
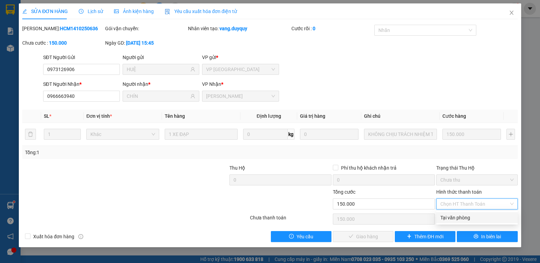
click at [446, 217] on div "Tại văn phòng" at bounding box center [477, 217] width 73 height 8
type input "0"
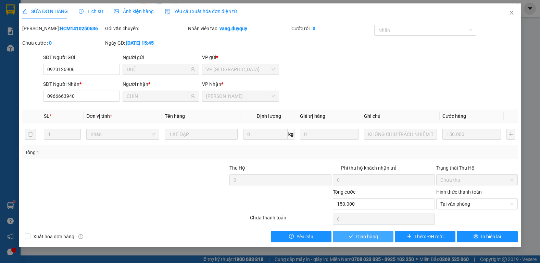
click at [360, 237] on span "Giao hàng" at bounding box center [367, 236] width 22 height 8
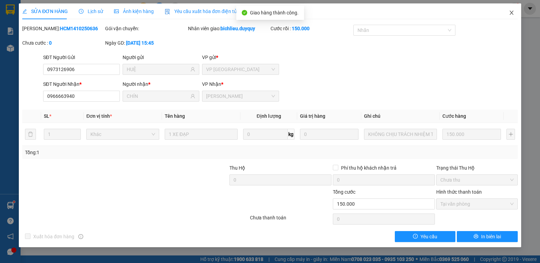
click at [512, 14] on icon "close" at bounding box center [511, 12] width 5 height 5
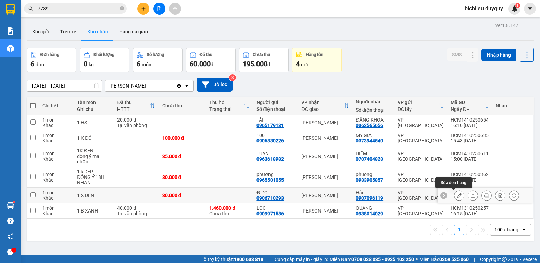
click at [456, 196] on button at bounding box center [460, 195] width 10 height 12
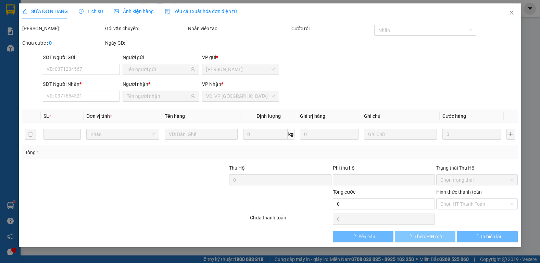
type input "0906710293"
type input "ĐỨC"
type input "0907096119"
type input "Hải"
type input "0"
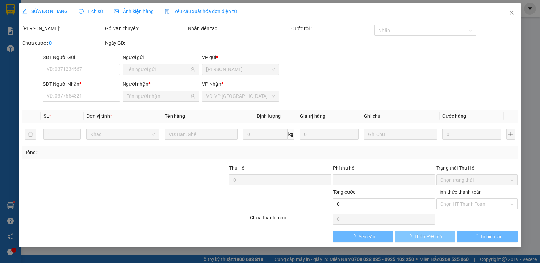
type input "30.000"
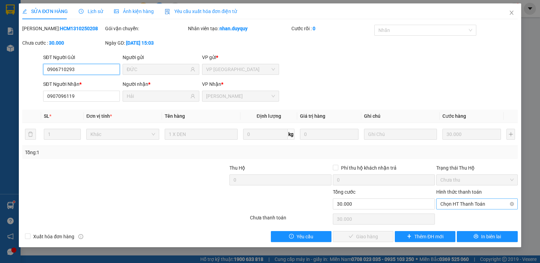
click at [450, 200] on span "Chọn HT Thanh Toán" at bounding box center [477, 203] width 73 height 10
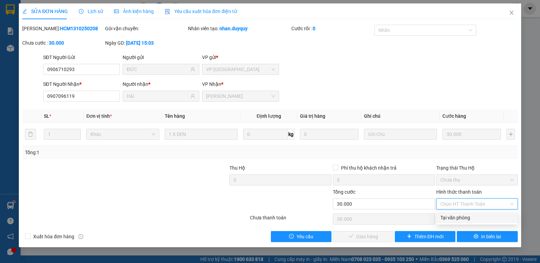
click at [445, 218] on div "Tại văn phòng" at bounding box center [477, 217] width 73 height 8
type input "0"
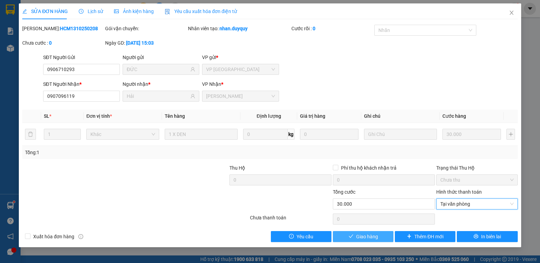
click at [358, 236] on span "Giao hàng" at bounding box center [367, 236] width 22 height 8
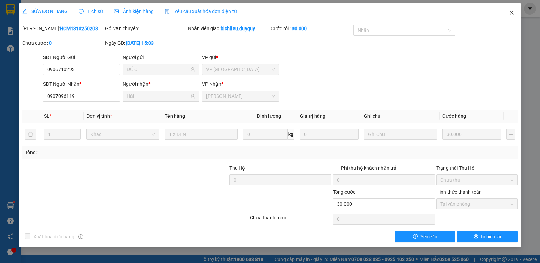
click at [511, 15] on icon "close" at bounding box center [511, 12] width 5 height 5
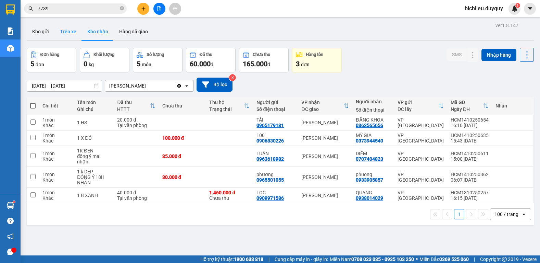
click at [63, 31] on button "Trên xe" at bounding box center [67, 31] width 27 height 16
type input "[DATE] – [DATE]"
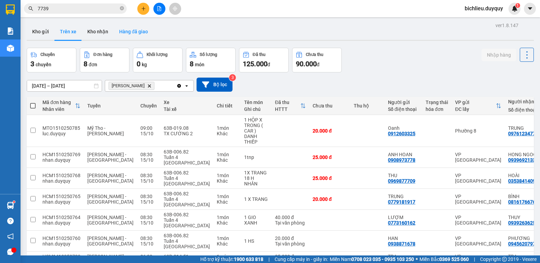
click at [134, 31] on button "Hàng đã giao" at bounding box center [134, 31] width 40 height 16
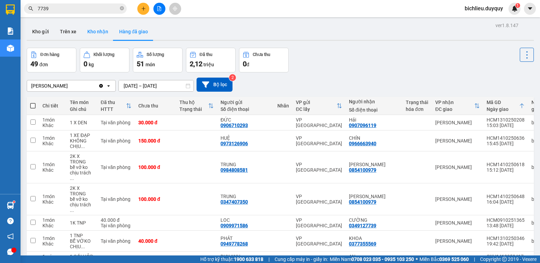
click at [92, 31] on button "Kho nhận" at bounding box center [98, 31] width 32 height 16
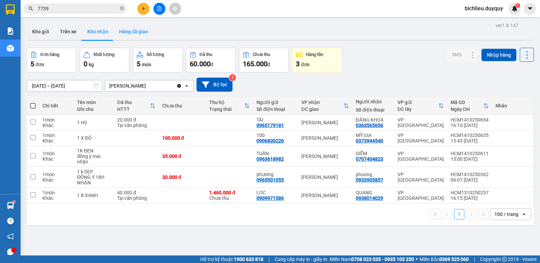
click at [139, 37] on button "Hàng đã giao" at bounding box center [134, 31] width 40 height 16
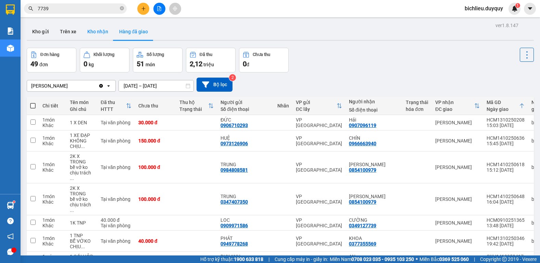
click at [97, 34] on button "Kho nhận" at bounding box center [98, 31] width 32 height 16
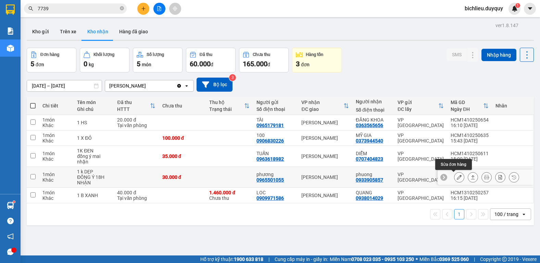
click at [457, 179] on icon at bounding box center [459, 176] width 5 height 5
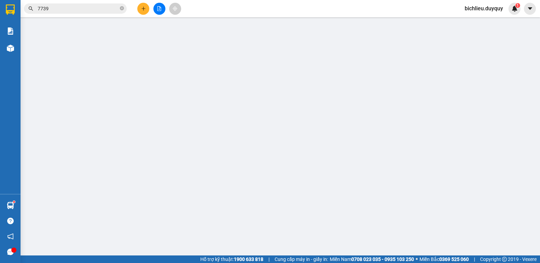
type input "0965501055"
type input "phương"
type input "0933905857"
type input "phuong"
type input "0"
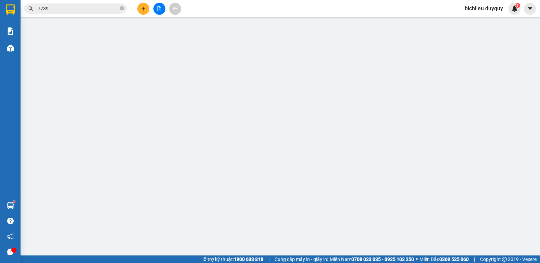
type input "30.000"
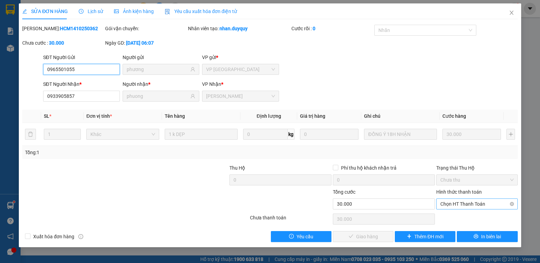
click at [457, 205] on span "Chọn HT Thanh Toán" at bounding box center [477, 203] width 73 height 10
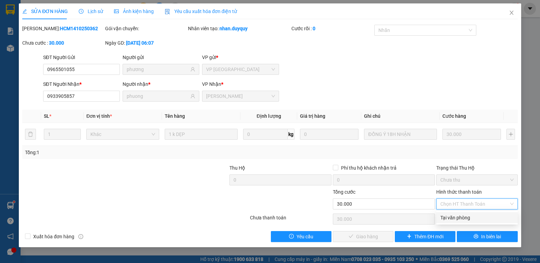
click at [453, 219] on div "Tại văn phòng" at bounding box center [477, 217] width 73 height 8
type input "0"
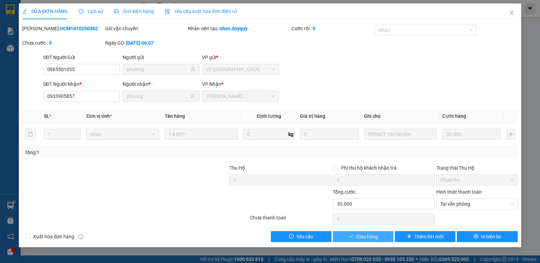
click at [354, 236] on button "Giao hàng" at bounding box center [363, 236] width 61 height 11
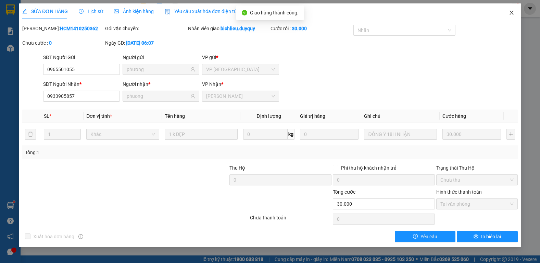
click at [511, 14] on icon "close" at bounding box center [512, 13] width 4 height 4
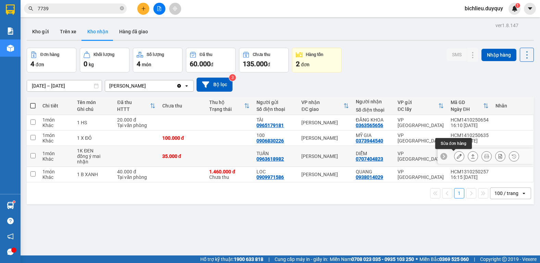
click at [457, 154] on icon at bounding box center [459, 156] width 5 height 5
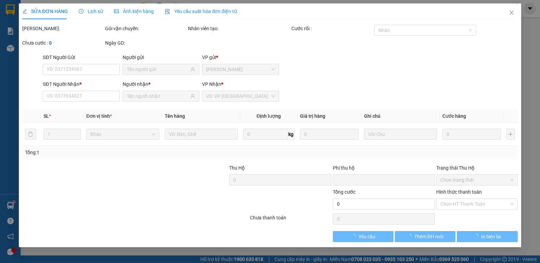
click at [456, 203] on div "SỬA ĐƠN HÀNG Lịch sử Ảnh kiện hàng Yêu cầu xuất hóa đơn điện tử Total Paid Fee …" at bounding box center [270, 131] width 540 height 263
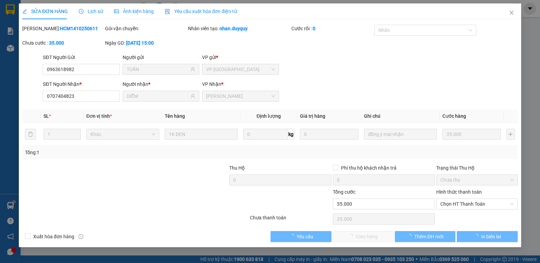
type input "0963618982"
type input "TUẤN"
type input "0707404823"
type input "DIỄM"
type input "0"
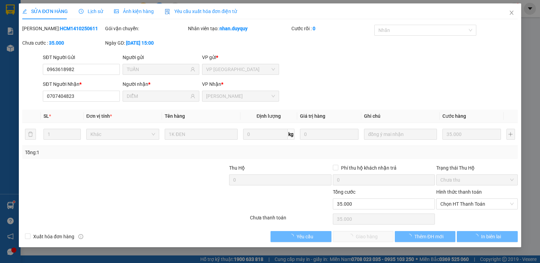
type input "35.000"
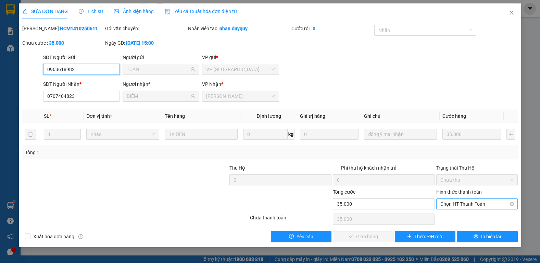
click at [453, 204] on span "Chọn HT Thanh Toán" at bounding box center [477, 203] width 73 height 10
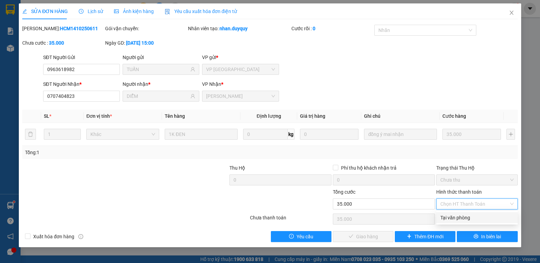
click at [454, 217] on div "Tại văn phòng" at bounding box center [477, 217] width 73 height 8
type input "0"
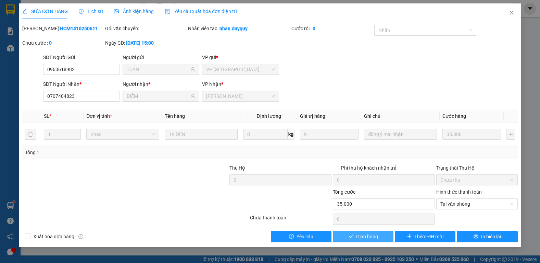
click at [364, 234] on span "Giao hàng" at bounding box center [367, 236] width 22 height 8
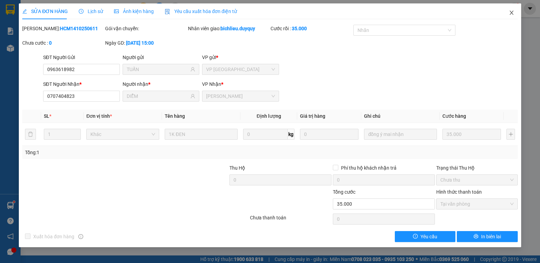
click at [513, 14] on icon "close" at bounding box center [511, 12] width 5 height 5
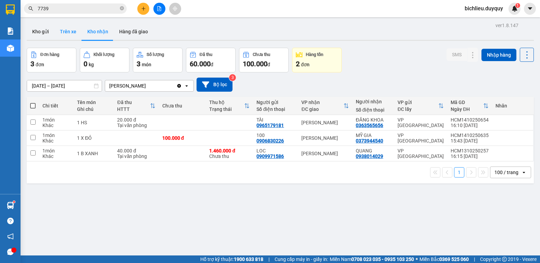
click at [65, 36] on button "Trên xe" at bounding box center [67, 31] width 27 height 16
type input "[DATE] – [DATE]"
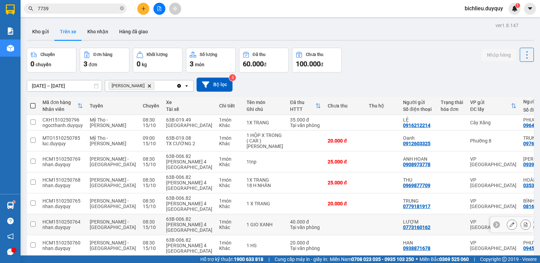
scroll to position [51, 0]
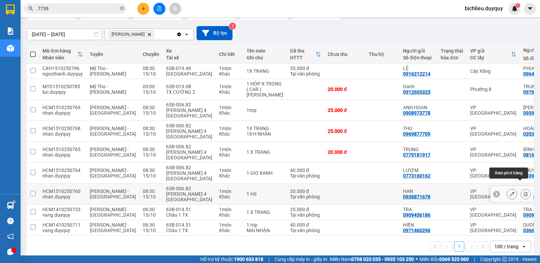
click at [524, 191] on icon at bounding box center [526, 193] width 4 height 5
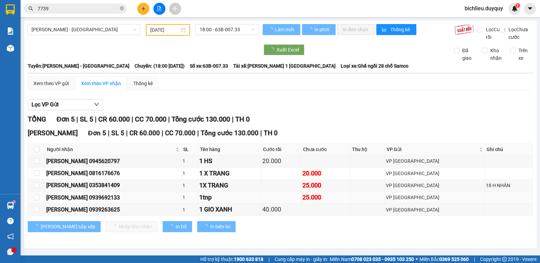
type input "[DATE]"
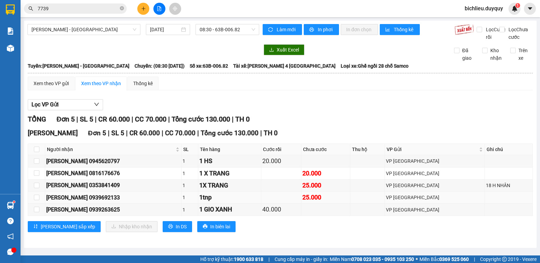
scroll to position [3, 0]
click at [35, 163] on input "checkbox" at bounding box center [36, 160] width 5 height 5
checkbox input "true"
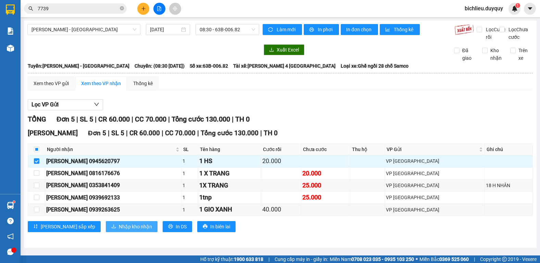
click at [106, 225] on button "Nhập kho nhận" at bounding box center [132, 226] width 52 height 11
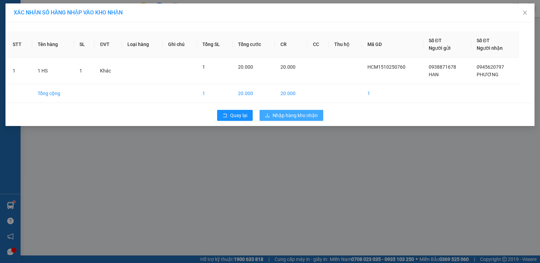
click at [279, 117] on span "Nhập hàng kho nhận" at bounding box center [295, 115] width 45 height 8
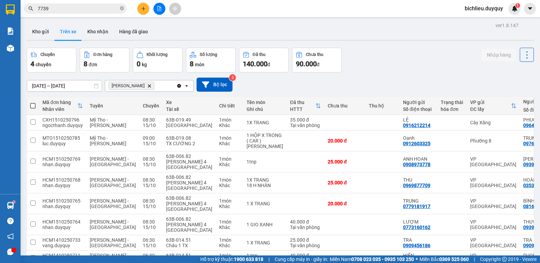
scroll to position [36, 0]
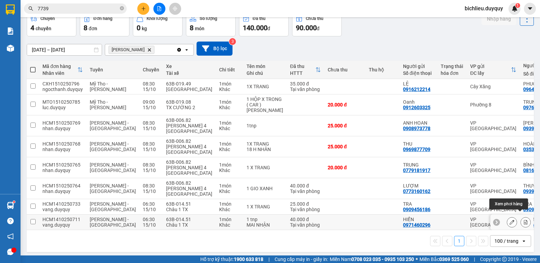
click at [524, 219] on icon at bounding box center [526, 221] width 5 height 5
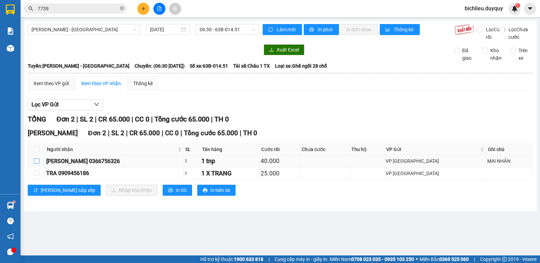
click at [35, 163] on input "checkbox" at bounding box center [36, 160] width 5 height 5
checkbox input "true"
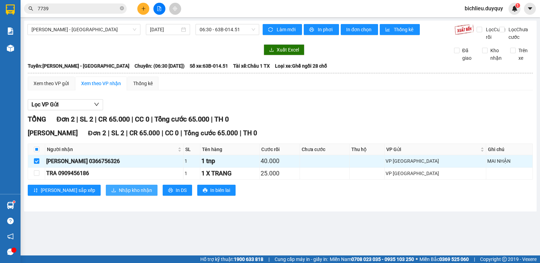
click at [119, 194] on span "Nhập kho nhận" at bounding box center [135, 190] width 33 height 8
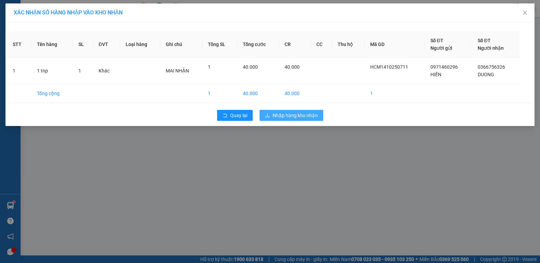
click at [315, 113] on span "Nhập hàng kho nhận" at bounding box center [295, 115] width 45 height 8
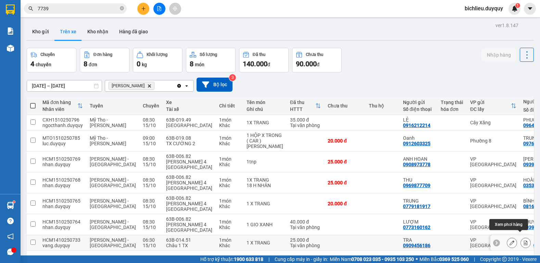
click at [521, 236] on button at bounding box center [526, 242] width 10 height 12
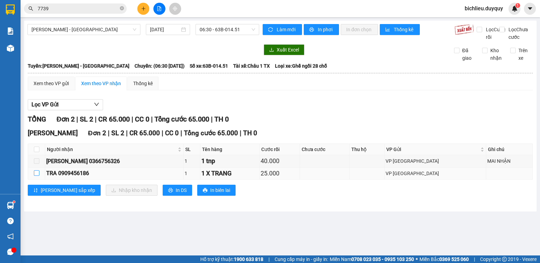
click at [35, 177] on label at bounding box center [36, 173] width 5 height 8
click at [35, 175] on input "checkbox" at bounding box center [36, 172] width 5 height 5
checkbox input "true"
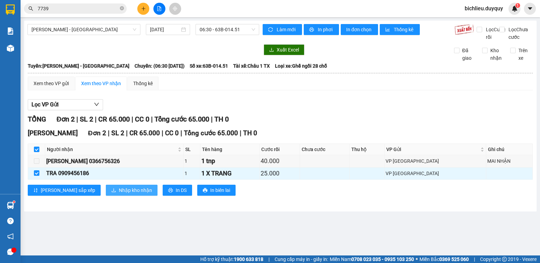
click at [119, 194] on span "Nhập kho nhận" at bounding box center [135, 190] width 33 height 8
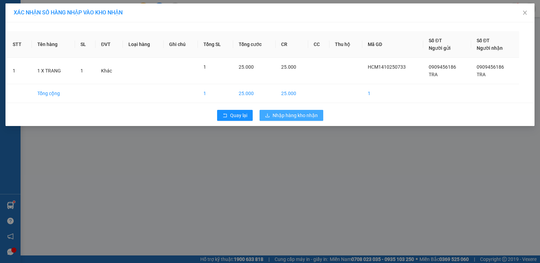
click at [292, 117] on span "Nhập hàng kho nhận" at bounding box center [295, 115] width 45 height 8
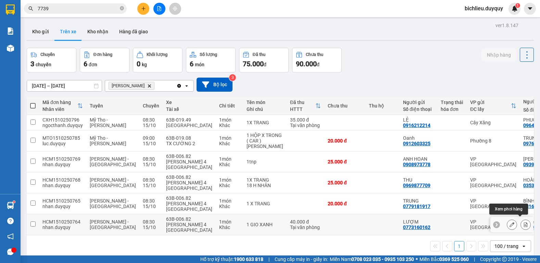
click at [524, 222] on icon at bounding box center [526, 224] width 4 height 5
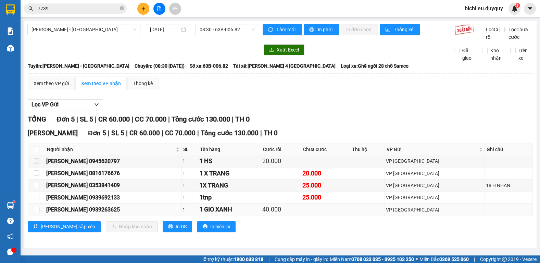
click at [35, 212] on input "checkbox" at bounding box center [36, 208] width 5 height 5
checkbox input "true"
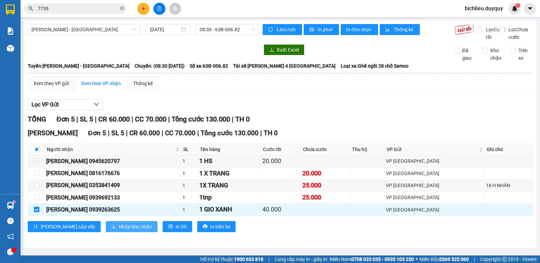
click at [120, 230] on span "Nhập kho nhận" at bounding box center [135, 226] width 33 height 8
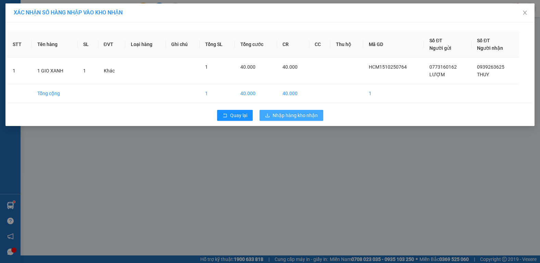
click at [297, 115] on span "Nhập hàng kho nhận" at bounding box center [295, 115] width 45 height 8
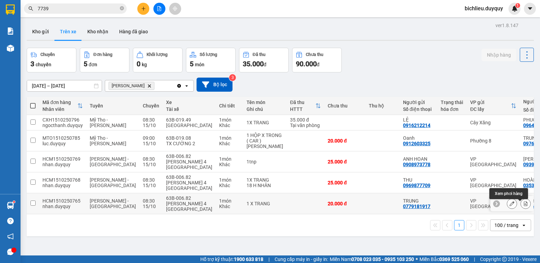
click at [524, 204] on icon at bounding box center [526, 203] width 5 height 5
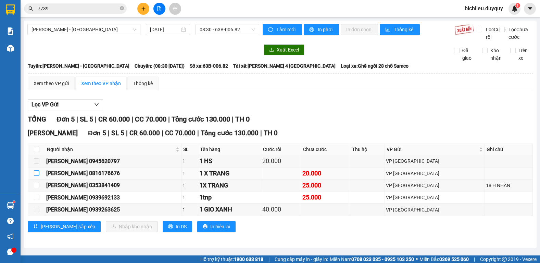
drag, startPoint x: 35, startPoint y: 179, endPoint x: 39, endPoint y: 184, distance: 5.8
click at [35, 175] on input "checkbox" at bounding box center [36, 172] width 5 height 5
checkbox input "true"
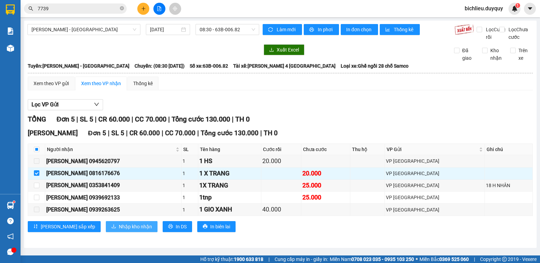
click at [106, 232] on button "Nhập kho nhận" at bounding box center [132, 226] width 52 height 11
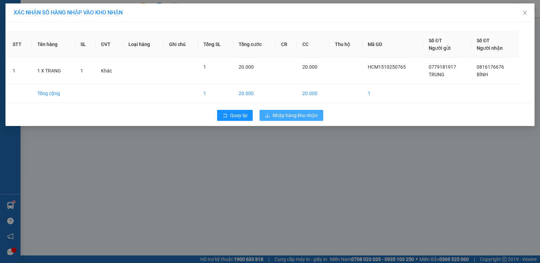
click at [304, 113] on span "Nhập hàng kho nhận" at bounding box center [295, 115] width 45 height 8
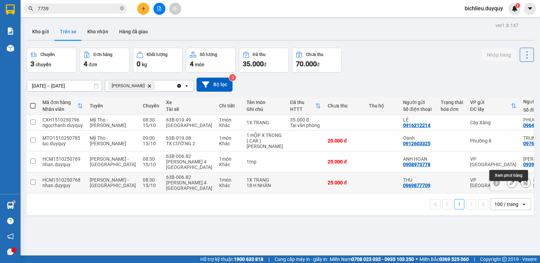
click at [524, 185] on icon at bounding box center [526, 182] width 5 height 5
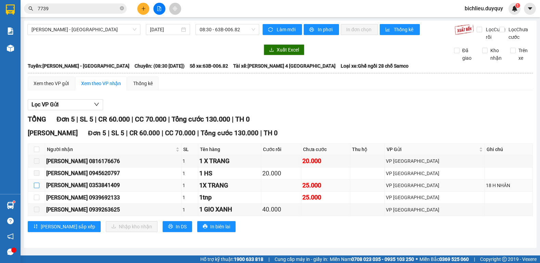
click at [34, 188] on input "checkbox" at bounding box center [36, 184] width 5 height 5
checkbox input "true"
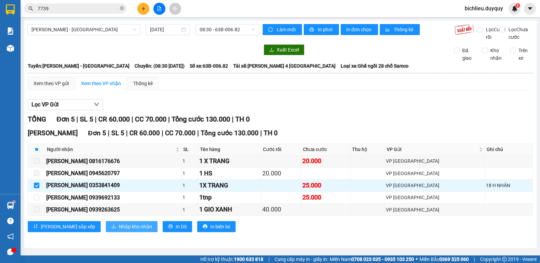
click at [119, 230] on span "Nhập kho nhận" at bounding box center [135, 226] width 33 height 8
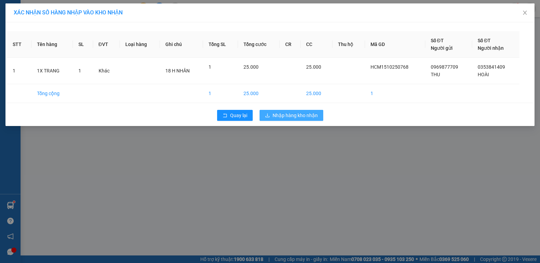
click at [289, 117] on span "Nhập hàng kho nhận" at bounding box center [295, 115] width 45 height 8
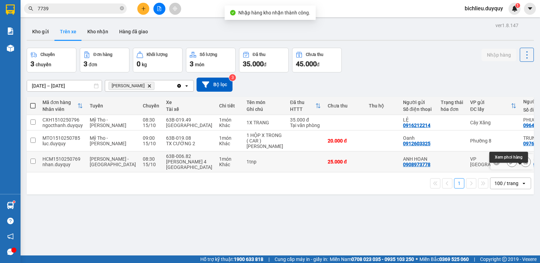
click at [523, 168] on button at bounding box center [526, 162] width 10 height 12
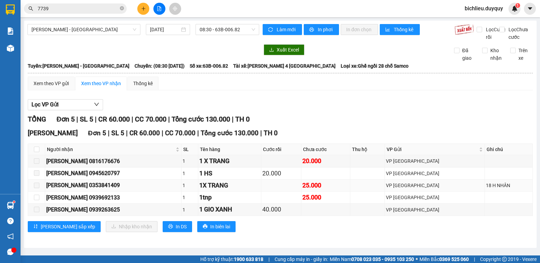
click at [35, 188] on span at bounding box center [36, 184] width 5 height 5
click at [35, 200] on input "checkbox" at bounding box center [36, 196] width 5 height 5
checkbox input "true"
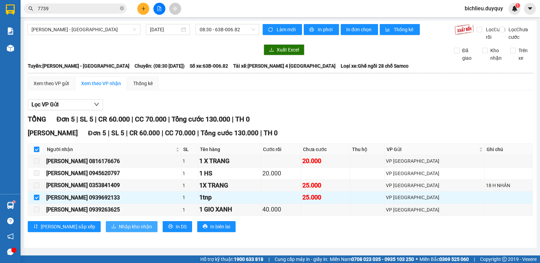
click at [119, 230] on span "Nhập kho nhận" at bounding box center [135, 226] width 33 height 8
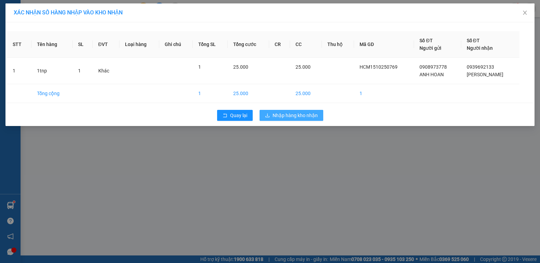
click at [296, 118] on span "Nhập hàng kho nhận" at bounding box center [295, 115] width 45 height 8
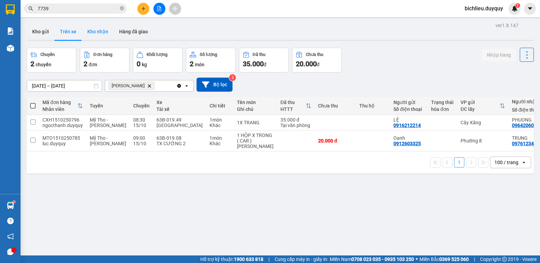
click at [107, 32] on button "Kho nhận" at bounding box center [98, 31] width 32 height 16
type input "[DATE] – [DATE]"
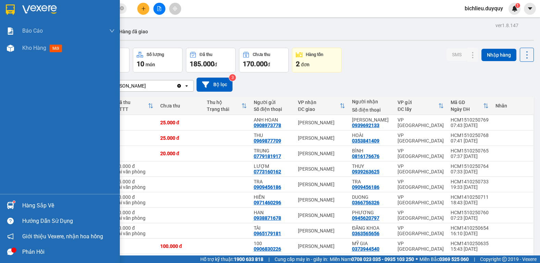
click at [1, 256] on div "Phản hồi" at bounding box center [60, 251] width 120 height 15
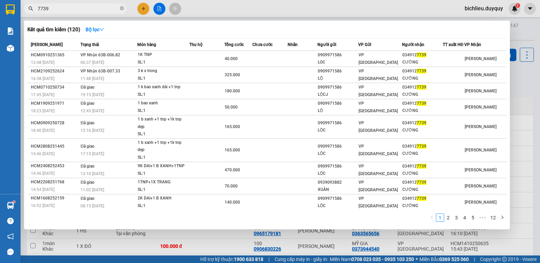
click at [51, 12] on input "7739" at bounding box center [78, 9] width 81 height 8
type input "7"
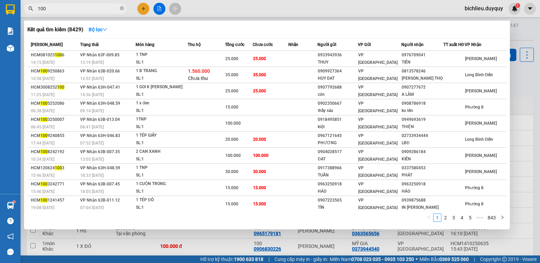
click at [141, 7] on div at bounding box center [270, 131] width 540 height 263
click at [56, 9] on input "100" at bounding box center [78, 9] width 81 height 8
type input "1"
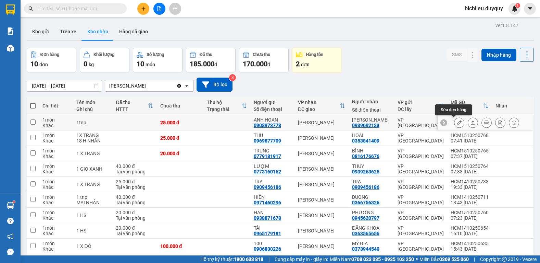
click at [457, 122] on icon at bounding box center [459, 122] width 5 height 5
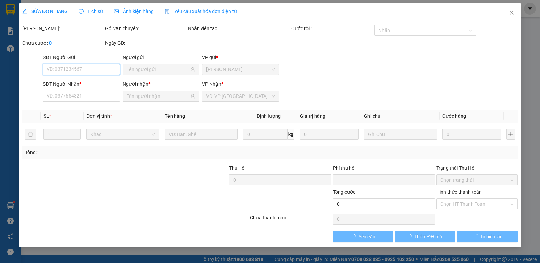
type input "0908973778"
type input "ANH HOAN"
type input "0939692133"
type input "HONG NGOC"
type input "0"
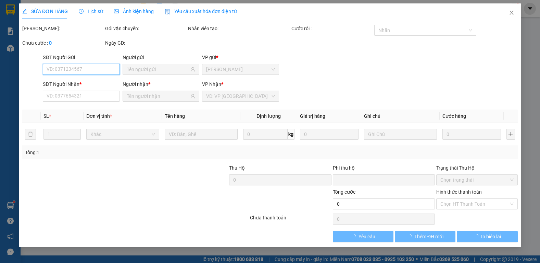
type input "25.000"
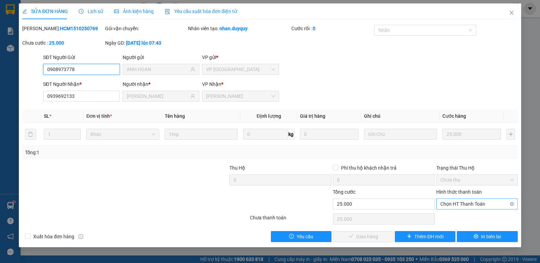
click at [453, 202] on span "Chọn HT Thanh Toán" at bounding box center [477, 203] width 73 height 10
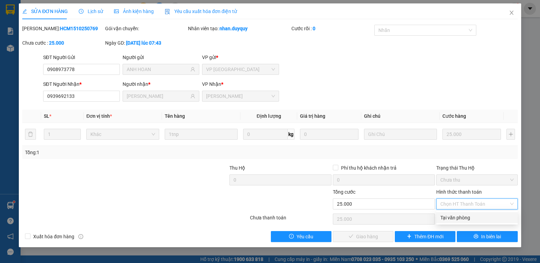
click at [443, 218] on div "Tại văn phòng" at bounding box center [477, 217] width 73 height 8
type input "0"
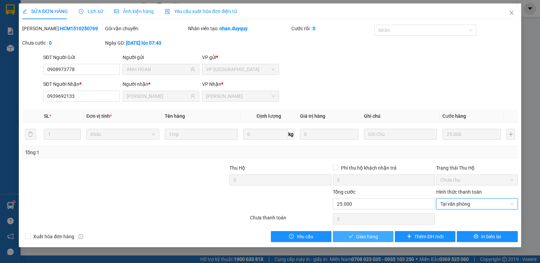
click at [361, 239] on span "Giao hàng" at bounding box center [367, 236] width 22 height 8
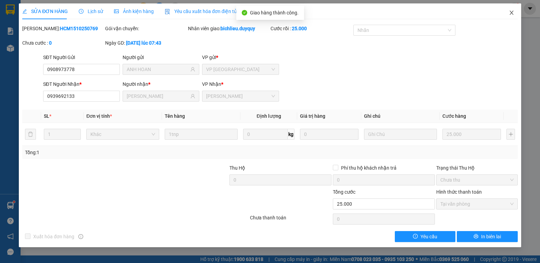
click at [511, 14] on icon "close" at bounding box center [511, 12] width 5 height 5
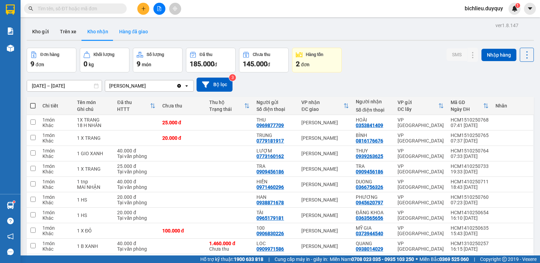
click at [127, 36] on button "Hàng đã giao" at bounding box center [134, 31] width 40 height 16
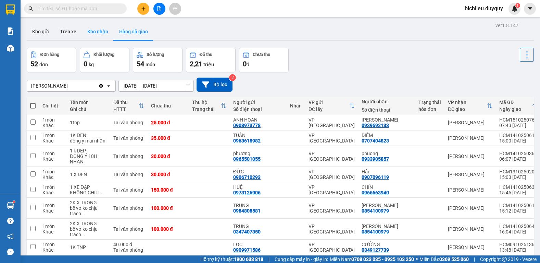
click at [99, 33] on button "Kho nhận" at bounding box center [98, 31] width 32 height 16
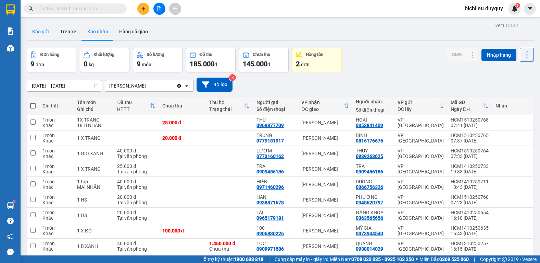
click at [34, 29] on button "Kho gửi" at bounding box center [41, 31] width 28 height 16
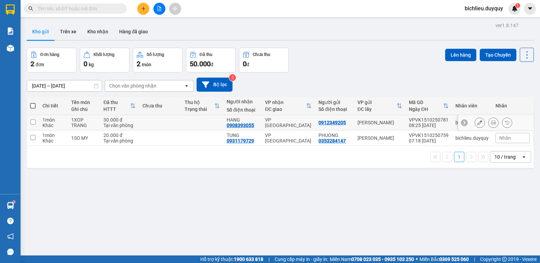
drag, startPoint x: 33, startPoint y: 119, endPoint x: 31, endPoint y: 124, distance: 5.5
click at [33, 120] on input "checkbox" at bounding box center [32, 121] width 5 height 5
checkbox input "true"
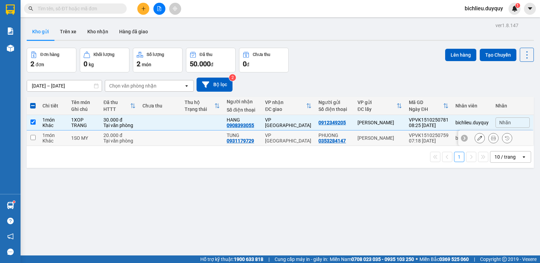
click at [30, 137] on input "checkbox" at bounding box center [32, 137] width 5 height 5
checkbox input "true"
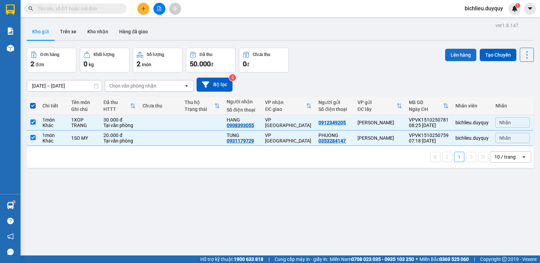
click at [449, 56] on button "Lên hàng" at bounding box center [460, 55] width 31 height 12
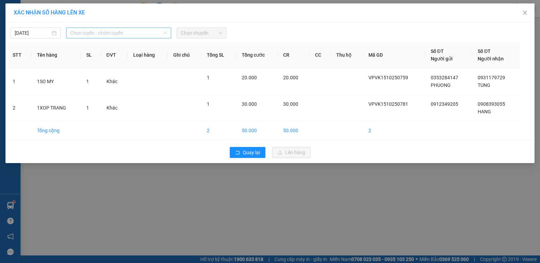
click at [137, 33] on span "Chọn tuyến - nhóm tuyến" at bounding box center [118, 33] width 97 height 10
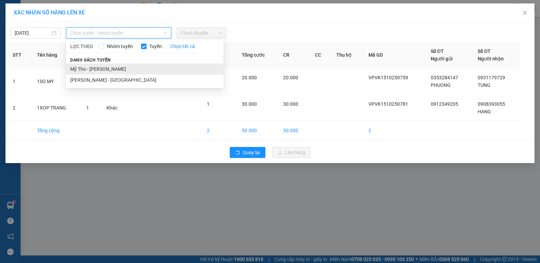
click at [113, 67] on li "Mỹ Tho - [PERSON_NAME]" at bounding box center [145, 68] width 158 height 11
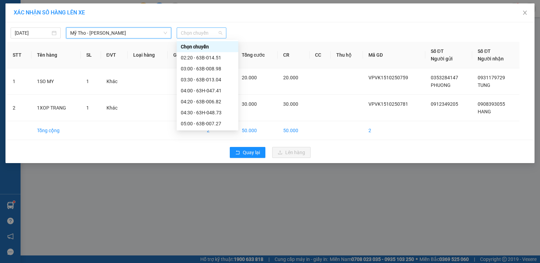
click at [206, 32] on span "Chọn chuyến" at bounding box center [202, 33] width 42 height 10
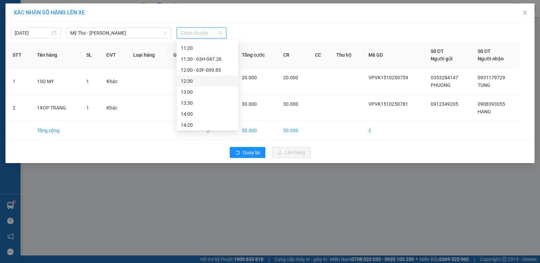
scroll to position [171, 0]
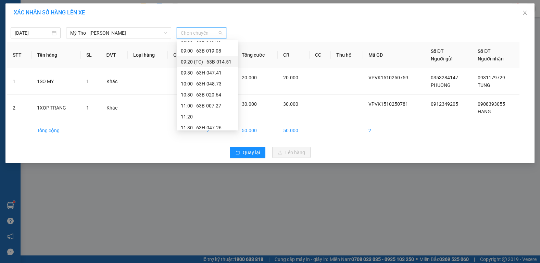
drag, startPoint x: 229, startPoint y: 59, endPoint x: 227, endPoint y: 62, distance: 3.8
click at [229, 59] on div "09:20 (TC) - 63B-014.51" at bounding box center [207, 62] width 53 height 8
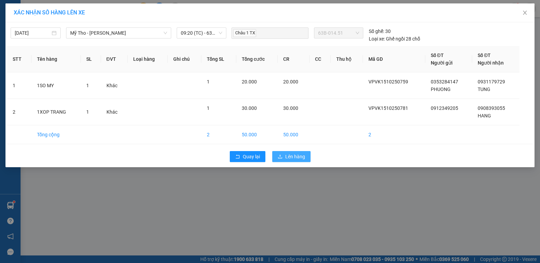
click at [293, 156] on span "Lên hàng" at bounding box center [295, 156] width 20 height 8
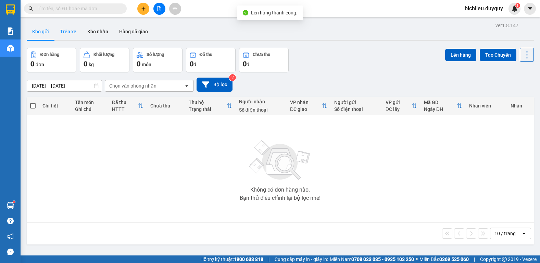
click at [72, 34] on button "Trên xe" at bounding box center [67, 31] width 27 height 16
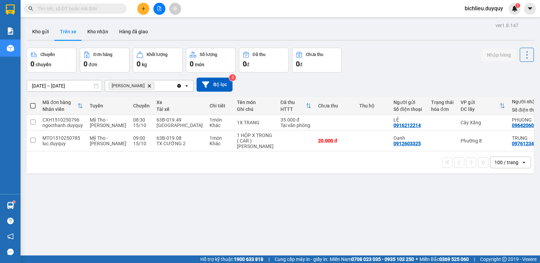
click at [135, 82] on span "Vĩnh Kim Delete" at bounding box center [132, 86] width 46 height 8
click at [147, 85] on icon "Delete" at bounding box center [149, 86] width 4 height 4
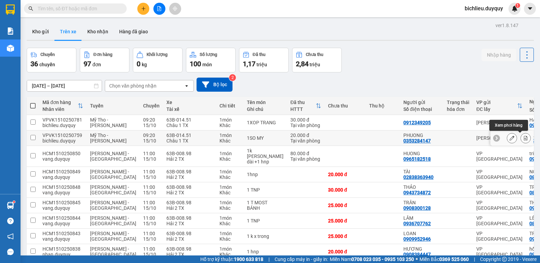
click at [524, 138] on icon at bounding box center [526, 137] width 5 height 5
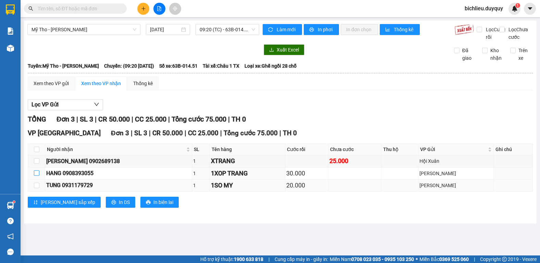
drag, startPoint x: 35, startPoint y: 180, endPoint x: 35, endPoint y: 186, distance: 6.9
click at [35, 175] on input "checkbox" at bounding box center [36, 172] width 5 height 5
checkbox input "true"
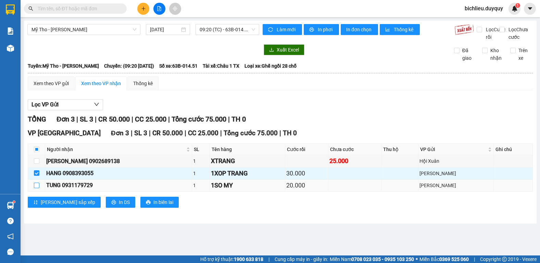
click at [36, 188] on input "checkbox" at bounding box center [36, 184] width 5 height 5
checkbox input "true"
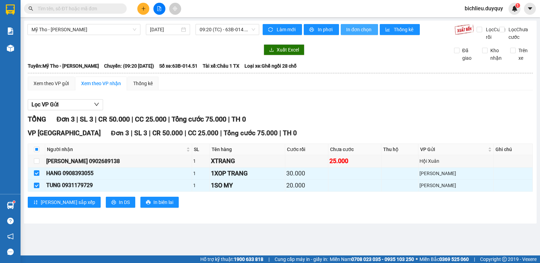
click at [368, 30] on span "In đơn chọn" at bounding box center [359, 30] width 26 height 8
click at [142, 10] on icon "plus" at bounding box center [143, 8] width 5 height 5
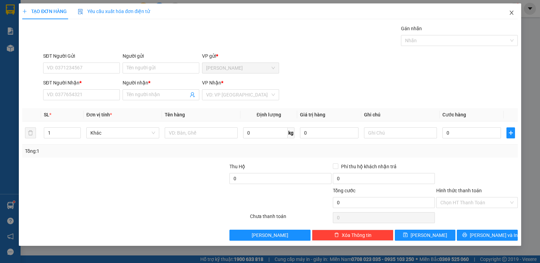
click at [512, 15] on icon "close" at bounding box center [511, 12] width 5 height 5
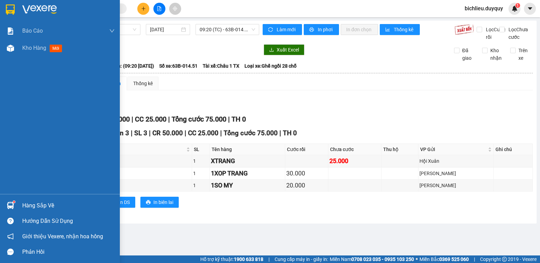
click at [13, 9] on img at bounding box center [10, 9] width 9 height 10
click at [9, 8] on img at bounding box center [10, 9] width 9 height 10
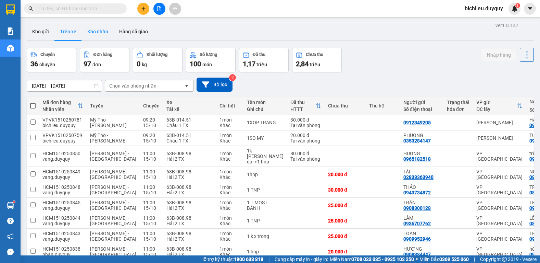
click at [99, 32] on button "Kho nhận" at bounding box center [98, 31] width 32 height 16
type input "[DATE] – [DATE]"
